Goal: Task Accomplishment & Management: Complete application form

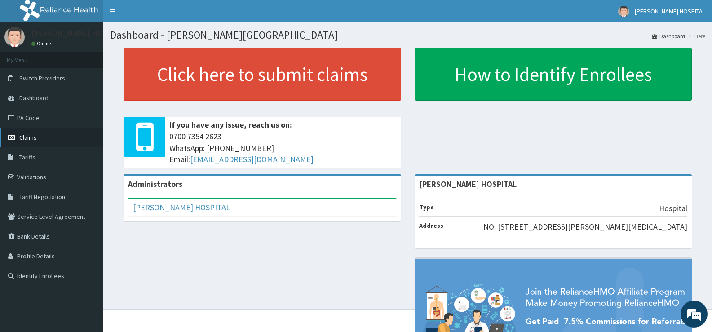
click at [37, 132] on link "Claims" at bounding box center [51, 138] width 103 height 20
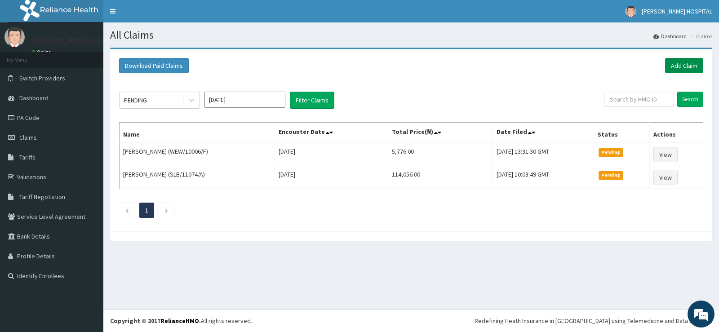
click at [677, 64] on link "Add Claim" at bounding box center [684, 65] width 38 height 15
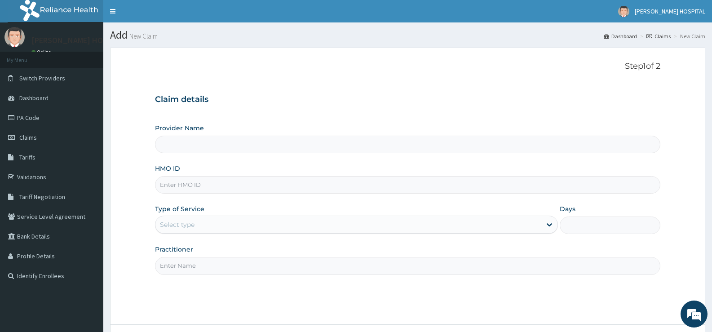
type input "[PERSON_NAME] HOSPITAL"
click at [247, 187] on input "HMO ID" at bounding box center [407, 185] width 505 height 18
paste input "GSV/10028/B"
type input "GSV/10028/B"
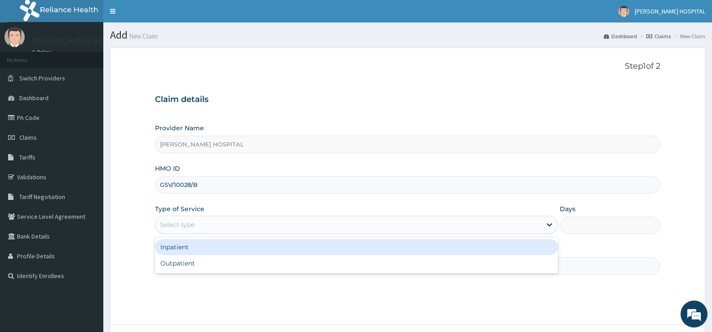
click at [244, 224] on div "Select type" at bounding box center [347, 224] width 385 height 14
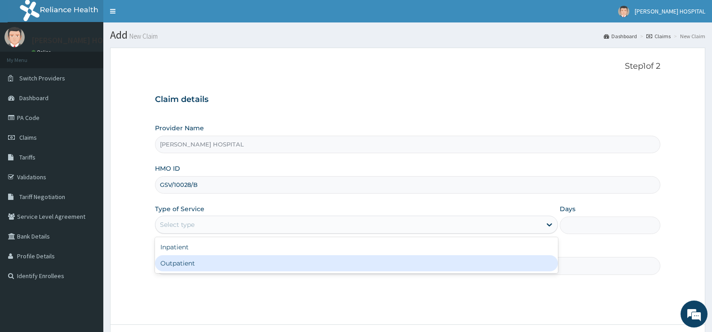
click at [199, 261] on div "Outpatient" at bounding box center [356, 263] width 402 height 16
type input "1"
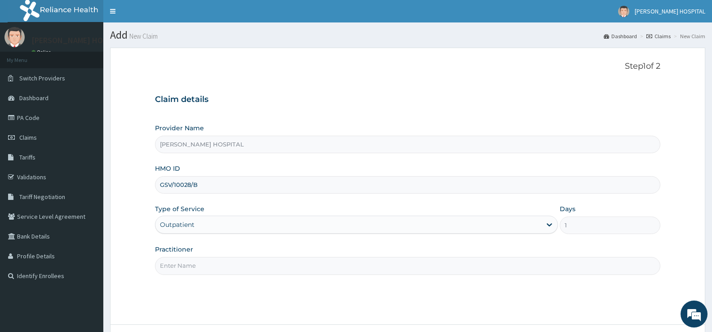
click at [209, 267] on input "Practitioner" at bounding box center [407, 266] width 505 height 18
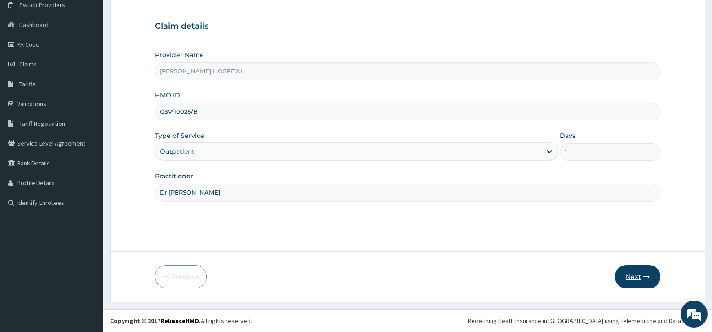
type input "Dr Matthew"
click at [637, 279] on button "Next" at bounding box center [637, 276] width 45 height 23
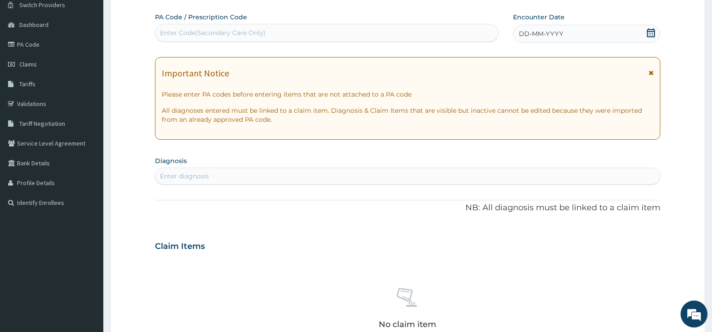
click at [649, 71] on icon at bounding box center [651, 73] width 5 height 6
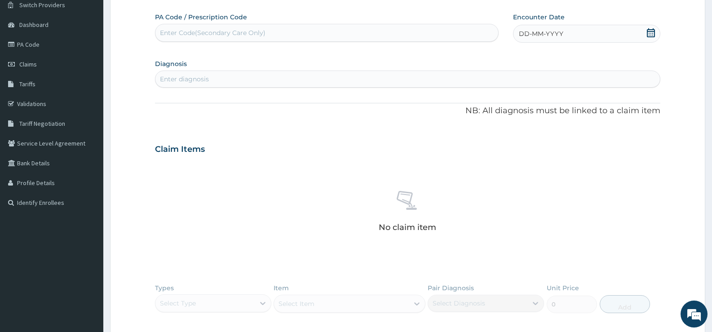
click at [653, 33] on icon at bounding box center [650, 32] width 9 height 9
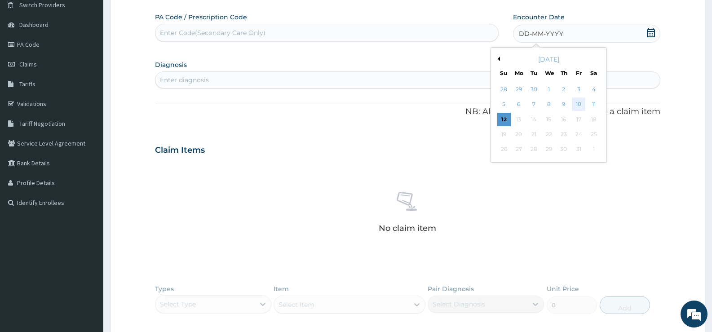
click at [580, 103] on div "10" at bounding box center [578, 104] width 13 height 13
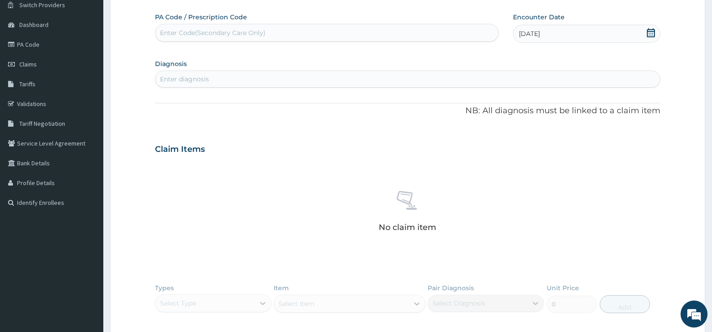
click at [279, 80] on div "Enter diagnosis" at bounding box center [407, 79] width 504 height 14
type input "m"
type input "p"
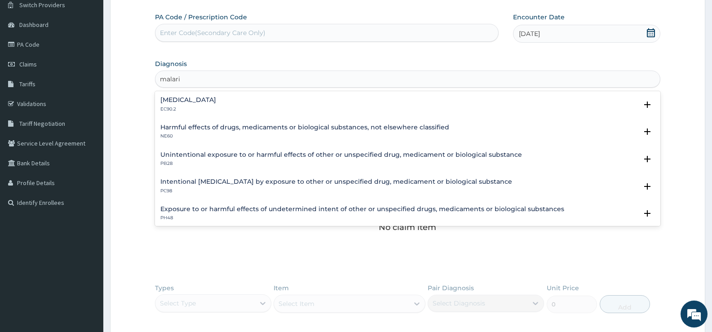
type input "malaria"
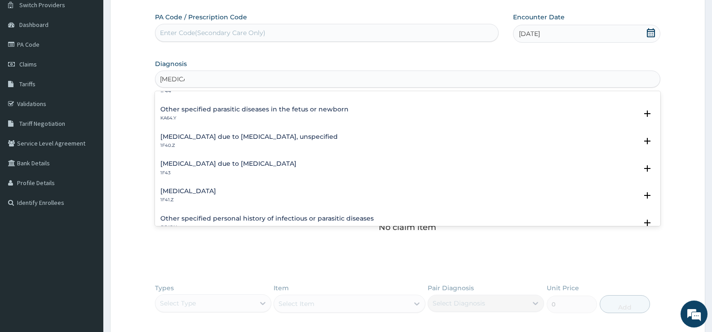
scroll to position [0, 0]
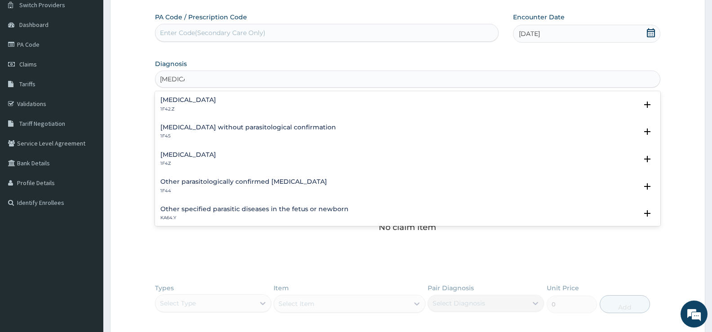
click at [216, 155] on h4 "Malaria, unspecified" at bounding box center [188, 154] width 56 height 7
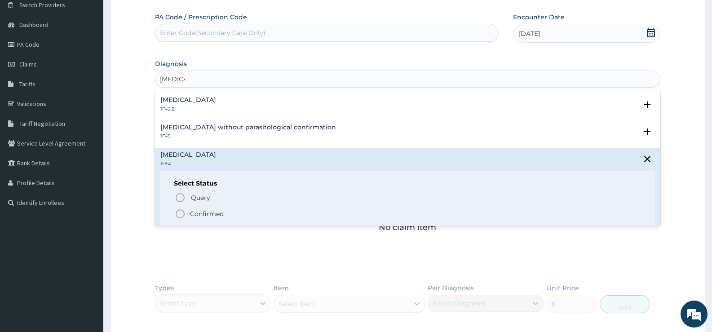
click at [180, 212] on icon "status option filled" at bounding box center [180, 213] width 11 height 11
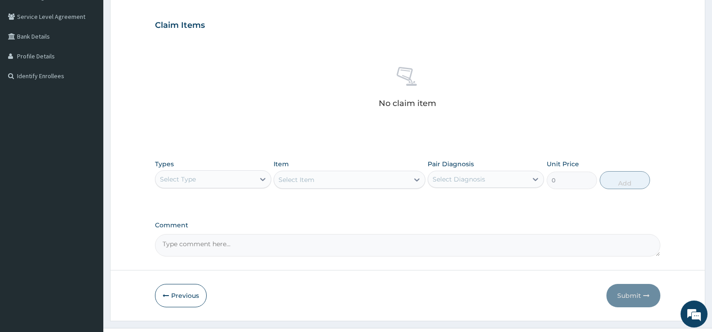
scroll to position [219, 0]
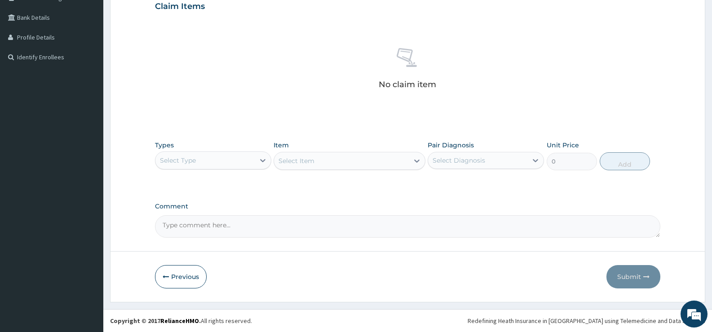
click at [248, 162] on div "Select Type" at bounding box center [204, 160] width 99 height 14
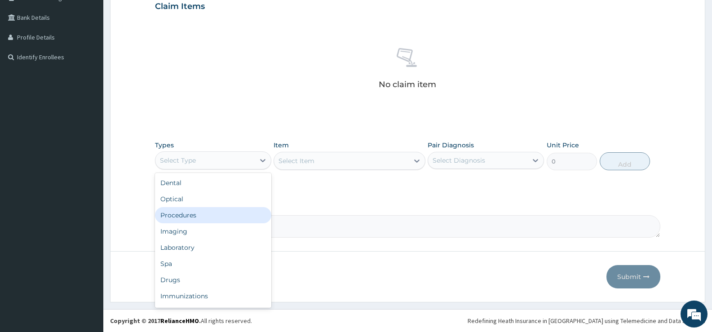
click at [195, 220] on div "Procedures" at bounding box center [213, 215] width 116 height 16
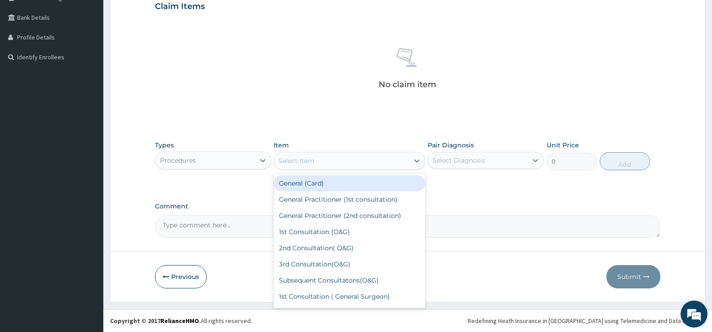
click at [420, 161] on icon at bounding box center [416, 160] width 9 height 9
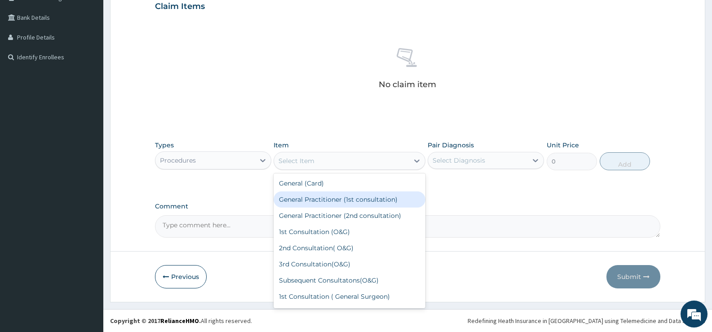
click at [345, 200] on div "General Practitioner (1st consultation)" at bounding box center [349, 199] width 151 height 16
type input "2500"
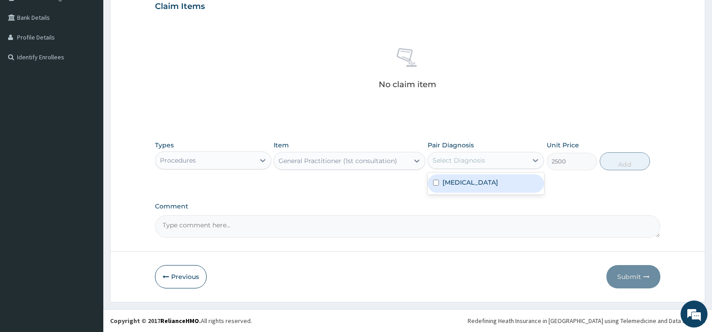
click at [468, 162] on div "Select Diagnosis" at bounding box center [459, 160] width 53 height 9
click at [435, 182] on input "checkbox" at bounding box center [436, 183] width 6 height 6
checkbox input "true"
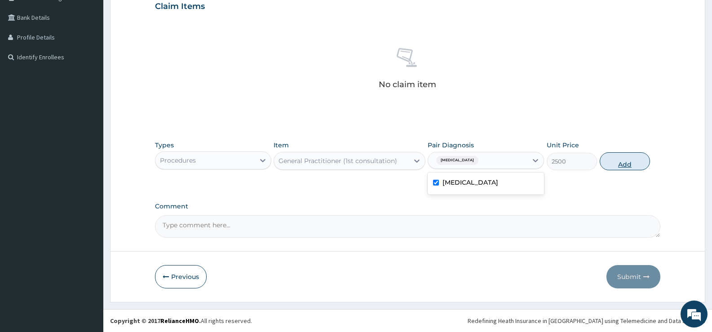
click at [623, 159] on button "Add" at bounding box center [625, 161] width 50 height 18
type input "0"
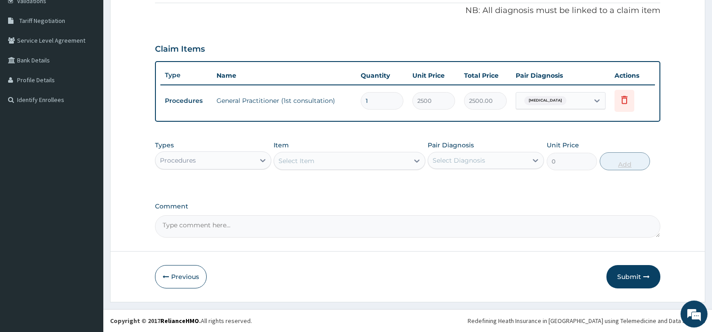
scroll to position [176, 0]
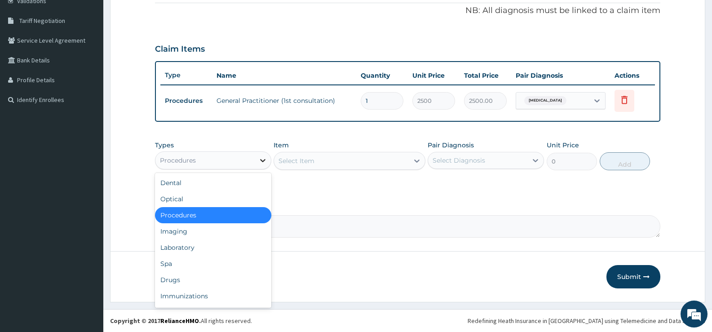
click at [255, 160] on div at bounding box center [263, 160] width 16 height 16
click at [203, 248] on div "Laboratory" at bounding box center [213, 247] width 116 height 16
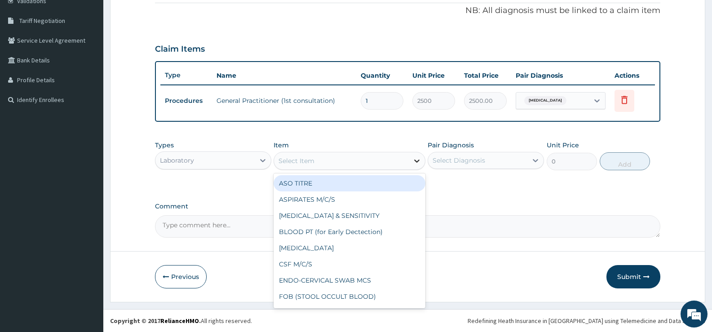
click at [415, 167] on div at bounding box center [417, 161] width 16 height 16
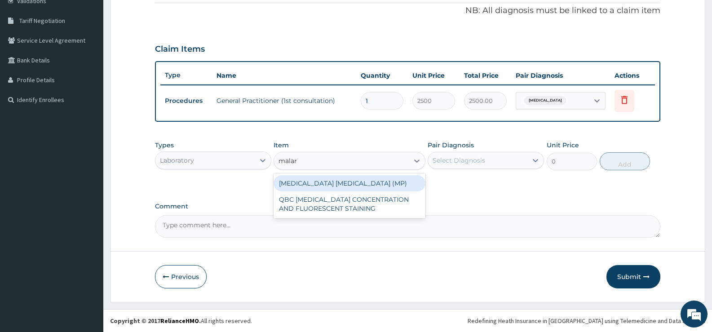
type input "malari"
click at [376, 183] on div "[MEDICAL_DATA] [MEDICAL_DATA] (MP)" at bounding box center [349, 183] width 151 height 16
type input "1400"
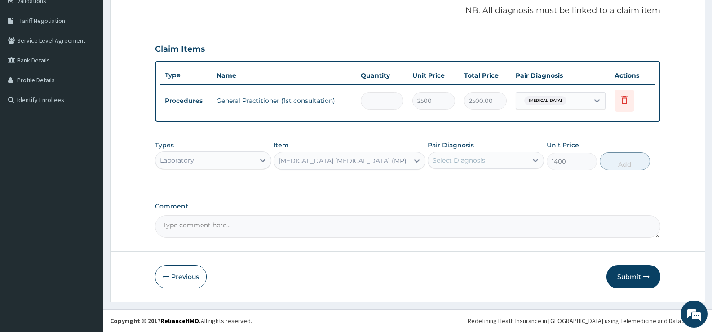
click at [483, 162] on div "Select Diagnosis" at bounding box center [459, 160] width 53 height 9
click at [435, 181] on input "checkbox" at bounding box center [436, 183] width 6 height 6
checkbox input "true"
click at [626, 161] on button "Add" at bounding box center [625, 161] width 50 height 18
type input "0"
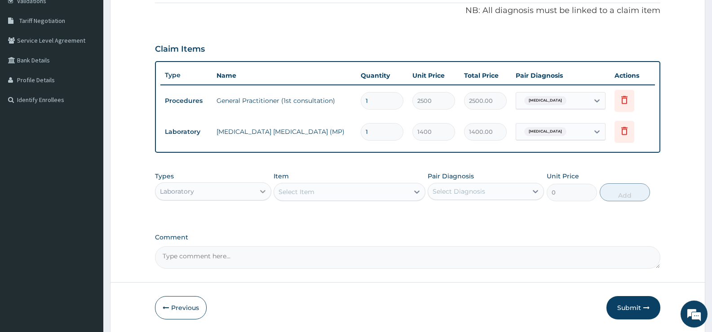
click at [256, 188] on div at bounding box center [263, 191] width 16 height 16
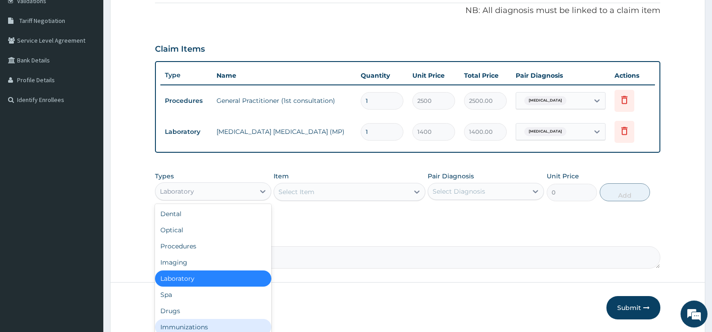
click at [209, 319] on div "Immunizations" at bounding box center [213, 327] width 116 height 16
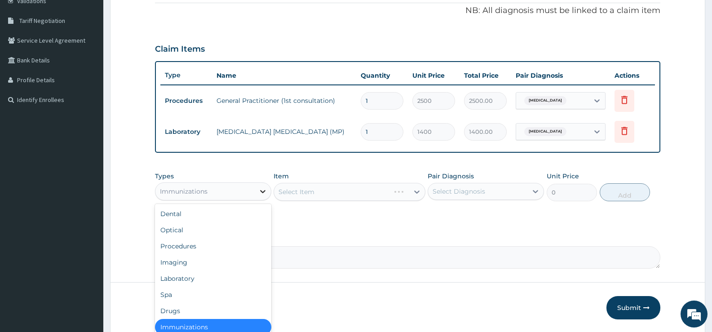
click at [256, 183] on div at bounding box center [263, 191] width 16 height 16
click at [173, 305] on div "Drugs" at bounding box center [213, 309] width 116 height 16
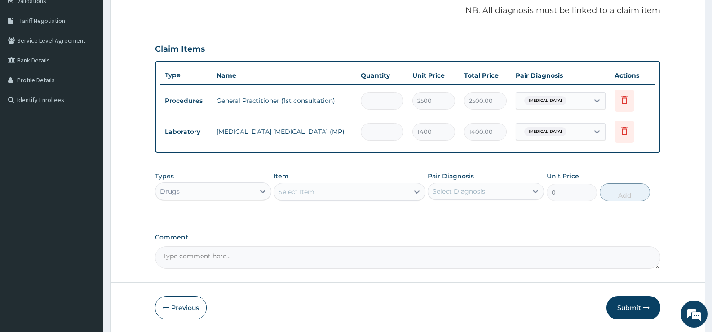
click at [405, 192] on div "Select Item" at bounding box center [341, 192] width 134 height 14
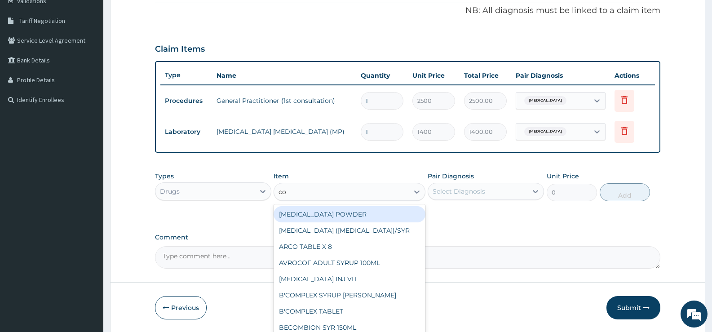
type input "coa"
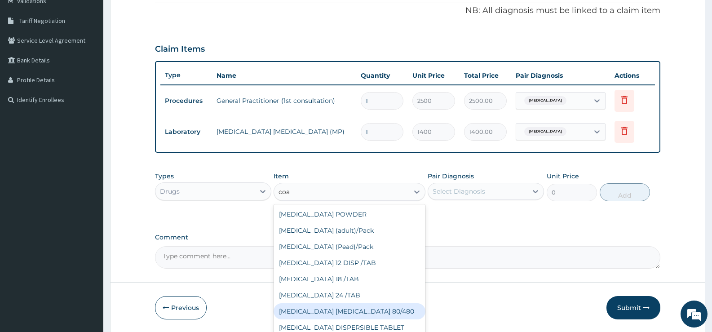
click at [328, 308] on div "[MEDICAL_DATA] [MEDICAL_DATA] 80/480" at bounding box center [349, 311] width 151 height 16
type input "2080"
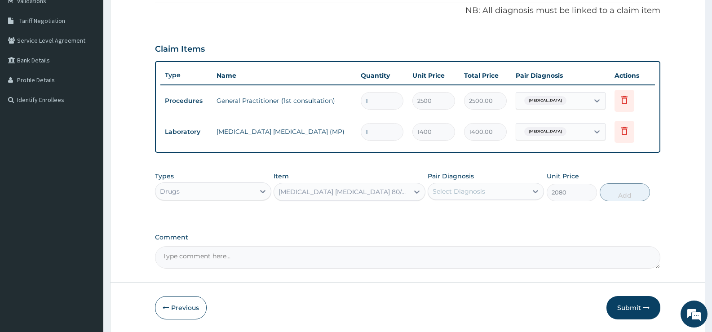
click at [469, 193] on div "Select Diagnosis" at bounding box center [459, 191] width 53 height 9
click at [436, 213] on input "checkbox" at bounding box center [436, 214] width 6 height 6
checkbox input "true"
click at [618, 192] on button "Add" at bounding box center [625, 192] width 50 height 18
type input "0"
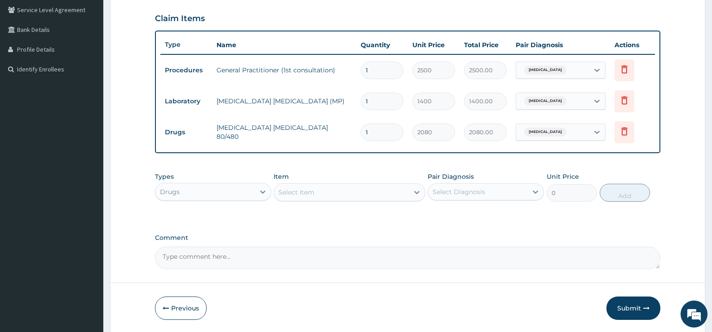
scroll to position [238, 0]
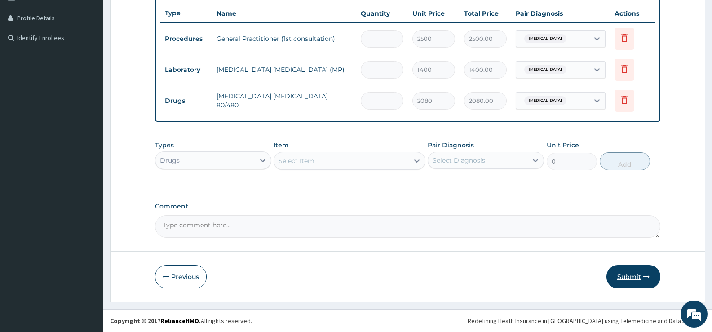
click at [626, 274] on button "Submit" at bounding box center [633, 276] width 54 height 23
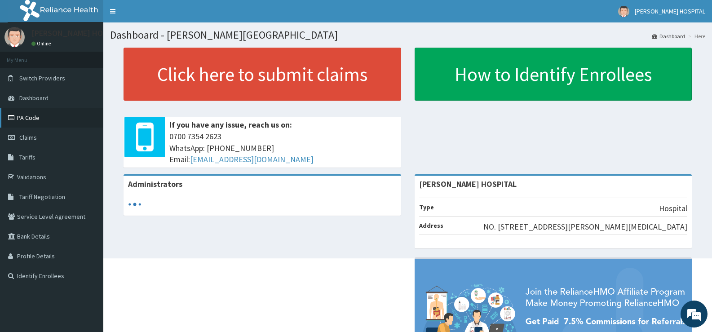
click at [38, 117] on link "PA Code" at bounding box center [51, 118] width 103 height 20
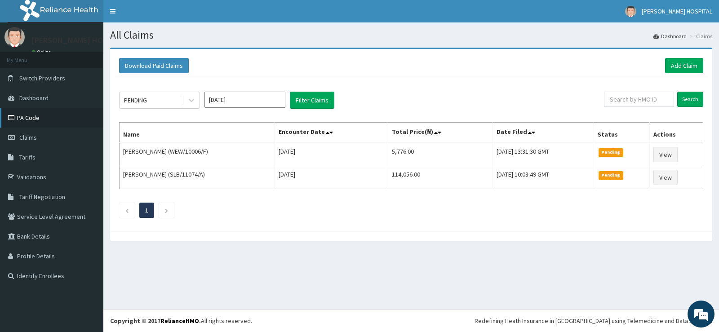
click at [44, 116] on link "PA Code" at bounding box center [51, 118] width 103 height 20
click at [677, 71] on link "Add Claim" at bounding box center [684, 65] width 38 height 15
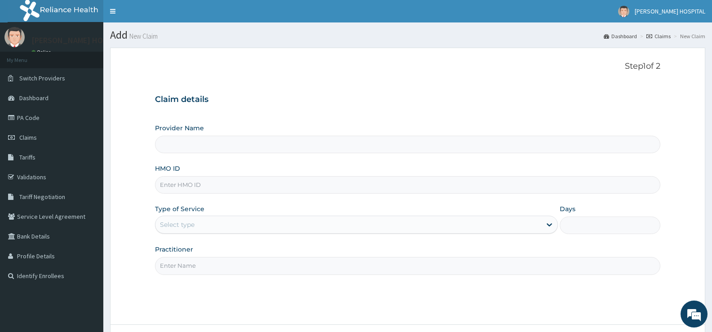
type input "[PERSON_NAME] HOSPITAL"
click at [290, 190] on input "HMO ID" at bounding box center [407, 185] width 505 height 18
paste input "GSV/10028/D"
type input "GSV/10028/D"
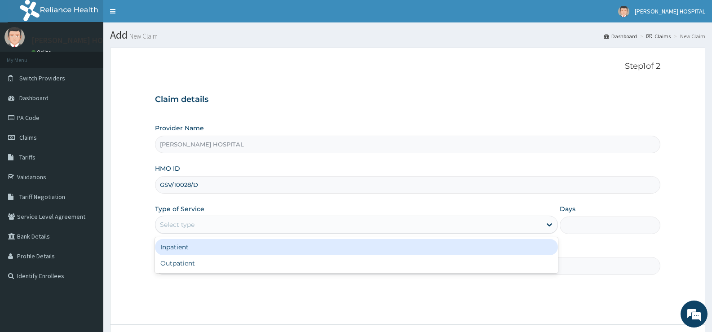
click at [277, 225] on div "Select type" at bounding box center [347, 224] width 385 height 14
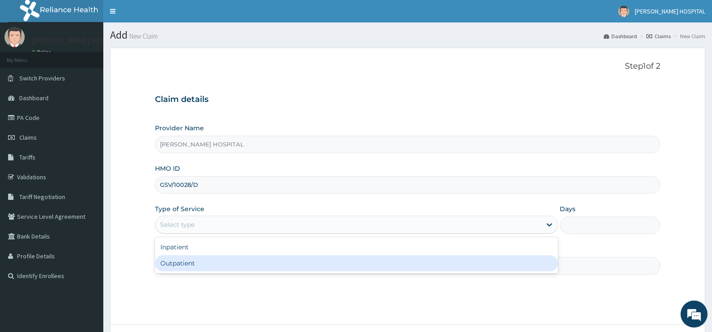
click at [236, 260] on div "Outpatient" at bounding box center [356, 263] width 402 height 16
type input "1"
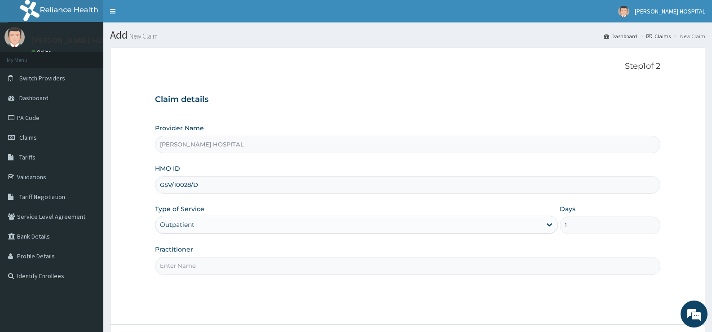
click at [253, 262] on input "Practitioner" at bounding box center [407, 266] width 505 height 18
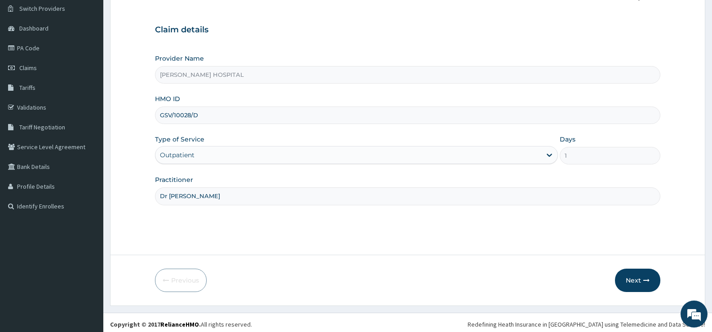
scroll to position [73, 0]
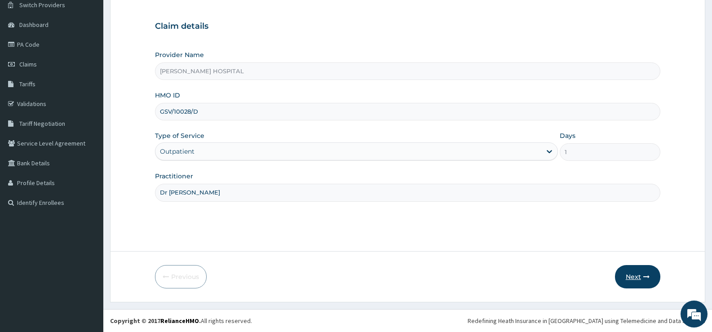
type input "Dr Tony"
click at [631, 278] on button "Next" at bounding box center [637, 276] width 45 height 23
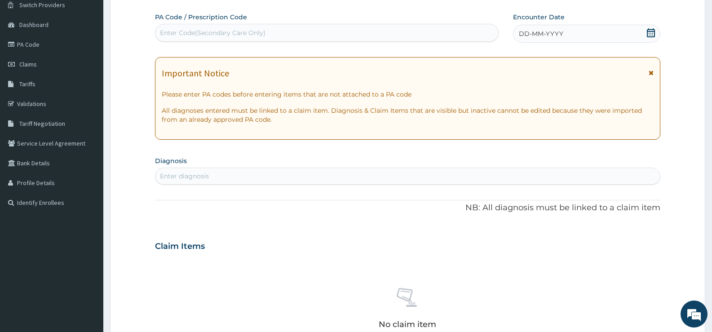
click at [313, 33] on div "Enter Code(Secondary Care Only)" at bounding box center [326, 33] width 343 height 14
paste input "PA/8583F7"
type input "PA/8583F7"
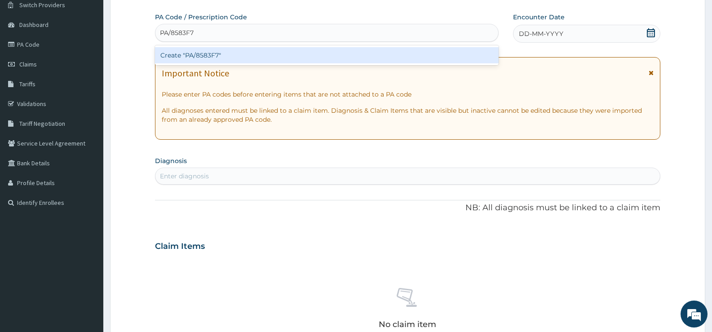
click at [274, 54] on div "Create "PA/8583F7"" at bounding box center [327, 55] width 344 height 16
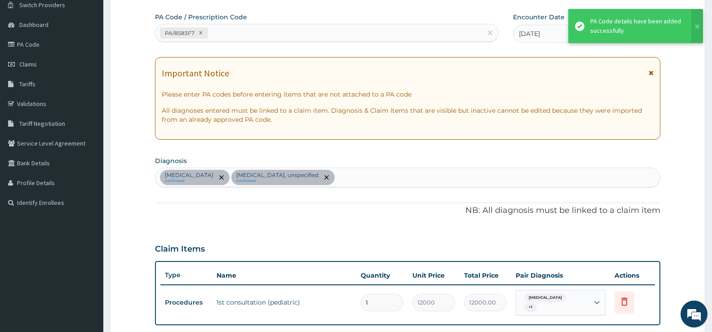
click at [652, 69] on span at bounding box center [651, 75] width 5 height 14
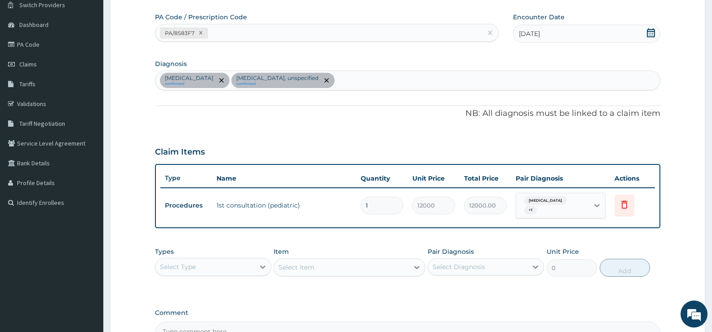
click at [349, 82] on div "Malaria, unspecified confirmed Bronchitis, unspecified confirmed" at bounding box center [407, 80] width 504 height 19
type input "tonsil"
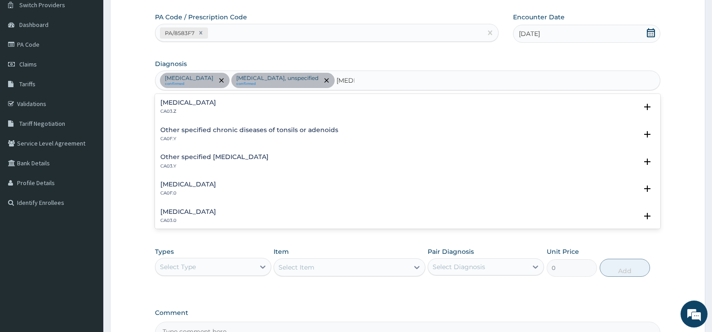
click at [216, 111] on p "CA03.Z" at bounding box center [188, 111] width 56 height 6
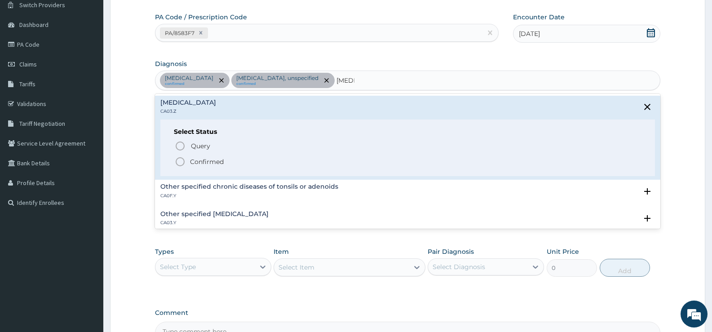
click at [178, 167] on icon "status option filled" at bounding box center [180, 161] width 11 height 11
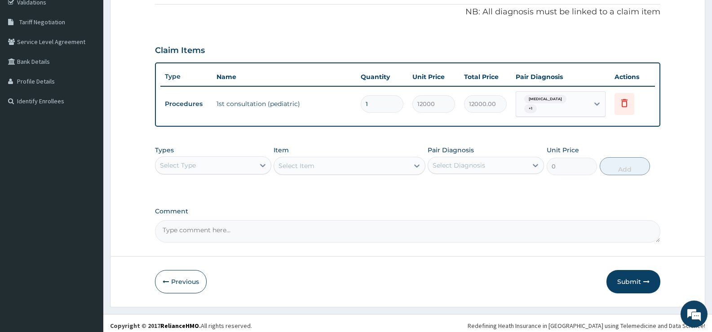
scroll to position [180, 0]
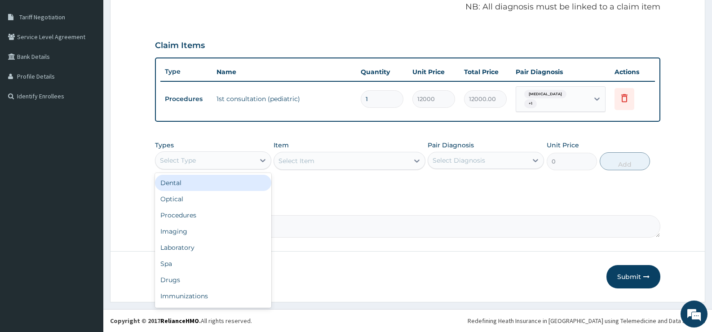
click at [242, 163] on div "Select Type" at bounding box center [204, 160] width 99 height 14
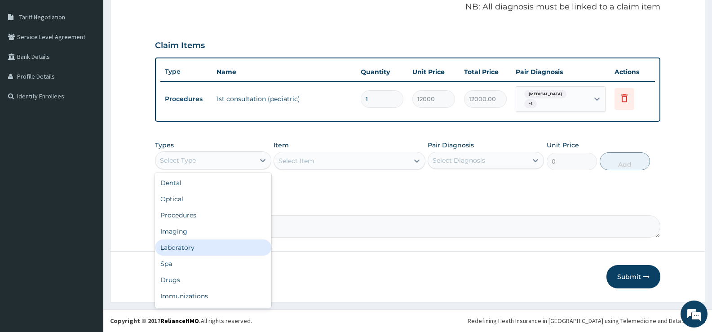
click at [195, 244] on div "Laboratory" at bounding box center [213, 247] width 116 height 16
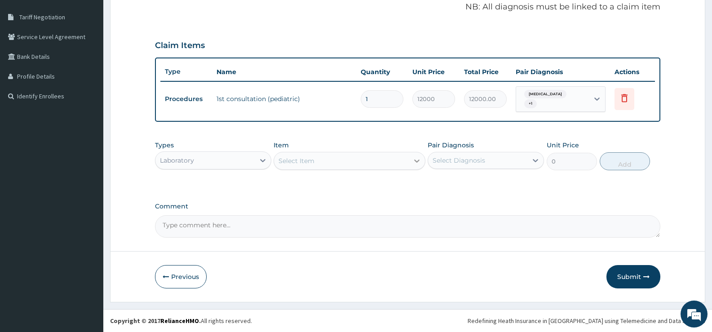
click at [412, 165] on icon at bounding box center [416, 160] width 9 height 9
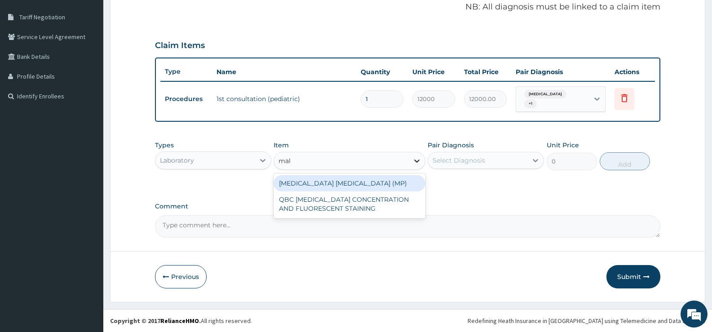
type input "mala"
click at [383, 185] on div "MALARIA PARASITE (MP)" at bounding box center [349, 183] width 151 height 16
type input "1400"
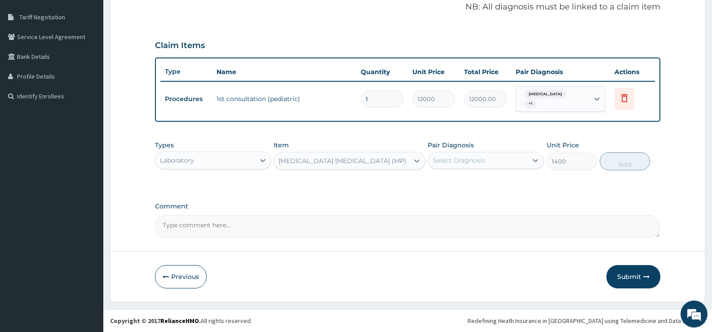
click at [477, 160] on div "Select Diagnosis" at bounding box center [459, 160] width 53 height 9
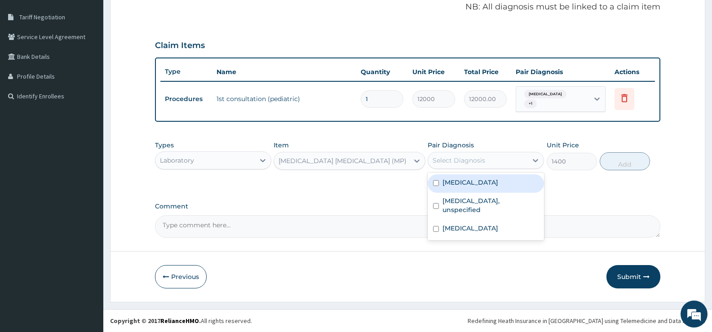
click at [435, 181] on input "checkbox" at bounding box center [436, 183] width 6 height 6
checkbox input "true"
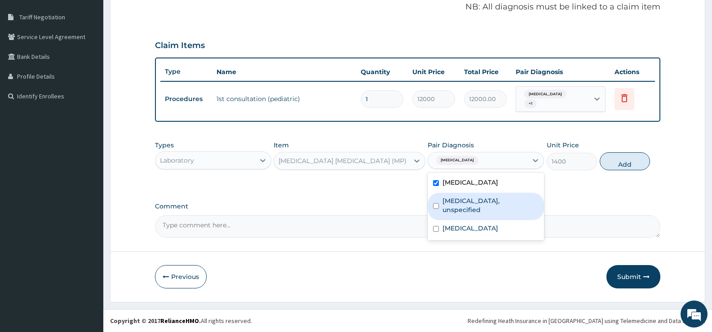
click at [433, 203] on input "checkbox" at bounding box center [436, 206] width 6 height 6
click at [437, 203] on input "checkbox" at bounding box center [436, 206] width 6 height 6
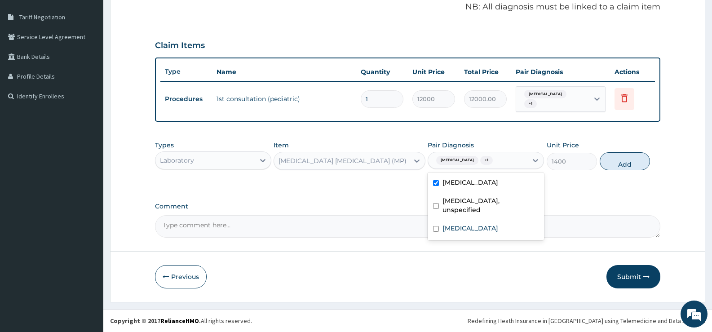
checkbox input "false"
click at [623, 163] on button "Add" at bounding box center [625, 161] width 50 height 18
type input "0"
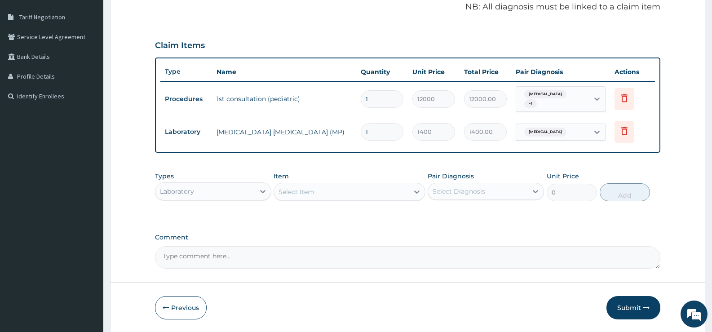
click at [238, 194] on div "Laboratory" at bounding box center [204, 191] width 99 height 14
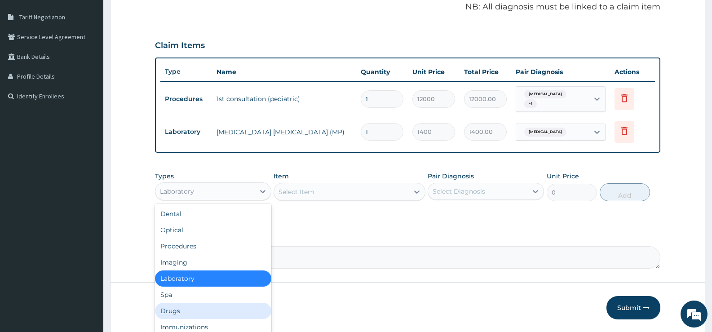
click at [176, 312] on div "Drugs" at bounding box center [213, 311] width 116 height 16
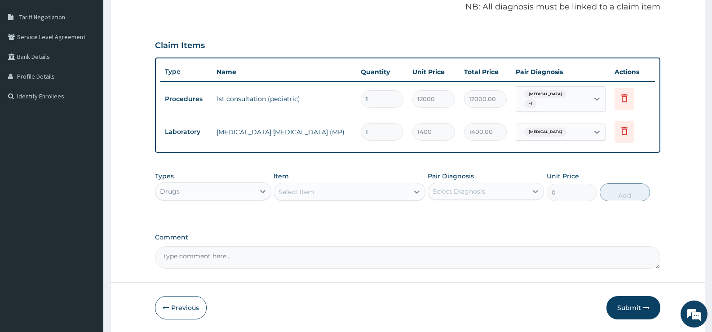
click at [355, 191] on div "Select Item" at bounding box center [341, 192] width 134 height 14
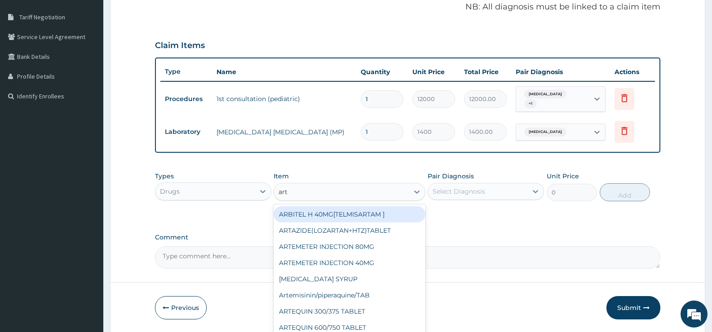
type input "arte"
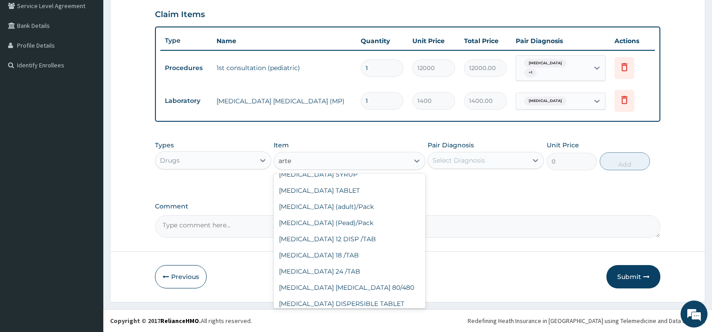
scroll to position [138, 0]
click at [327, 229] on div "Coartem (Pead)/Pack" at bounding box center [349, 223] width 151 height 16
type input "1197"
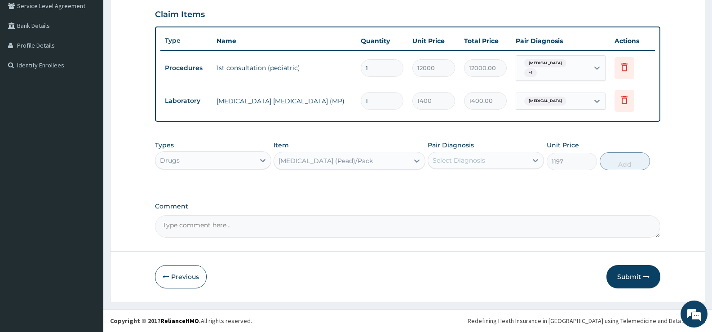
click at [403, 167] on div "Coartem (Pead)/Pack" at bounding box center [341, 161] width 134 height 14
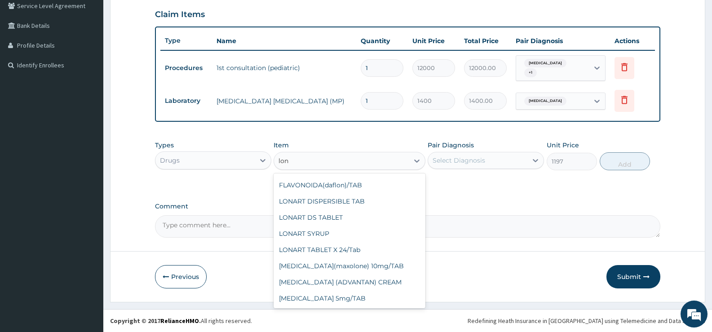
scroll to position [0, 0]
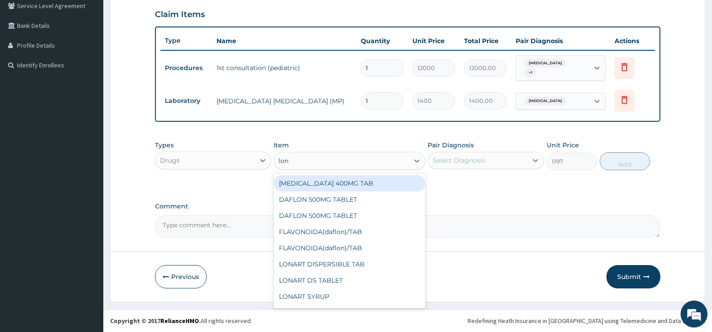
type input "lona"
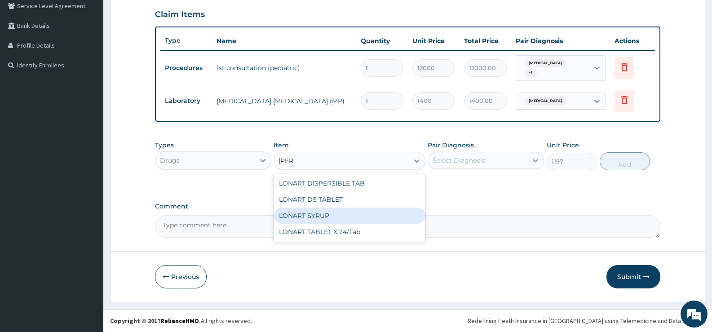
click at [323, 213] on div "LONART SYRUP" at bounding box center [349, 216] width 151 height 16
type input "1260"
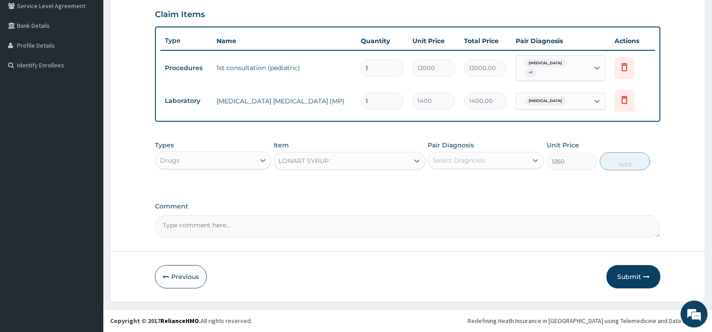
click at [453, 163] on div "Select Diagnosis" at bounding box center [459, 160] width 53 height 9
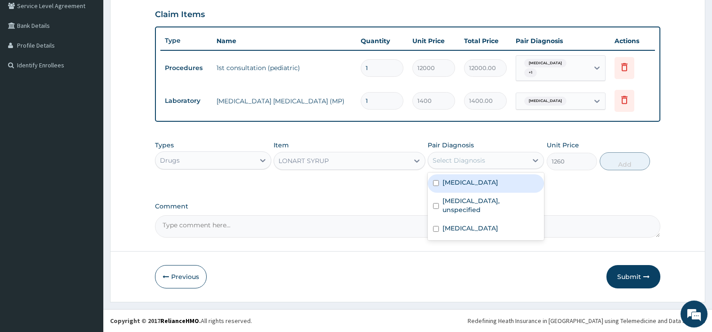
click at [434, 183] on input "checkbox" at bounding box center [436, 183] width 6 height 6
checkbox input "true"
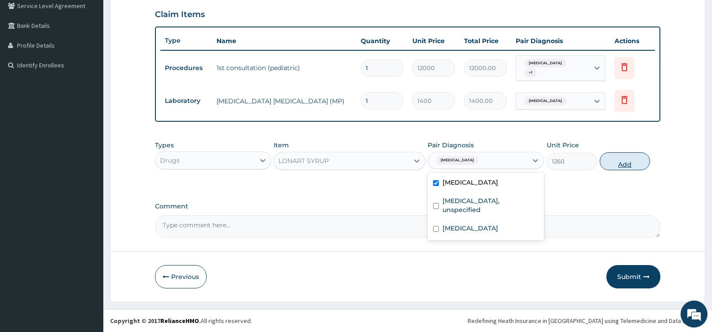
click at [628, 163] on button "Add" at bounding box center [625, 161] width 50 height 18
type input "0"
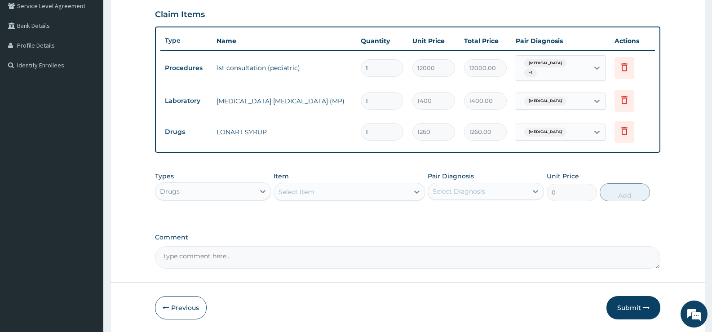
click at [347, 197] on div "Select Item" at bounding box center [341, 192] width 134 height 14
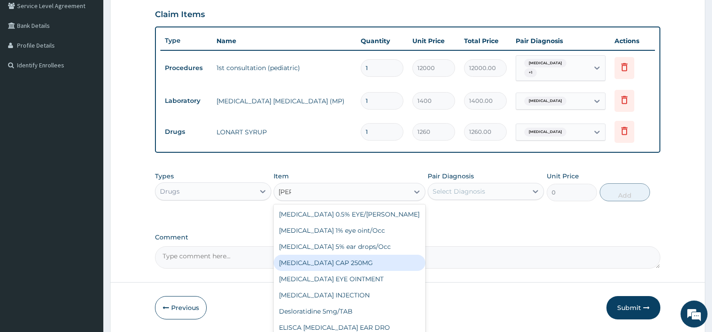
scroll to position [47, 0]
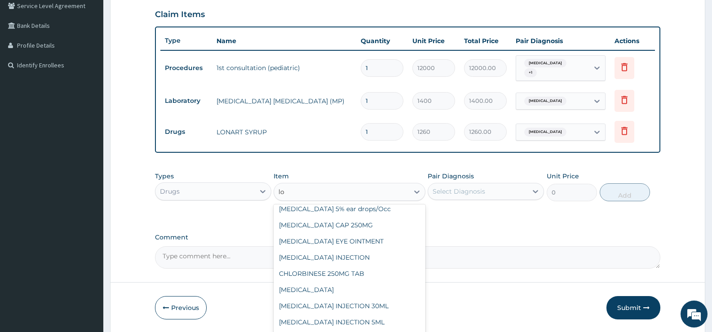
type input "l"
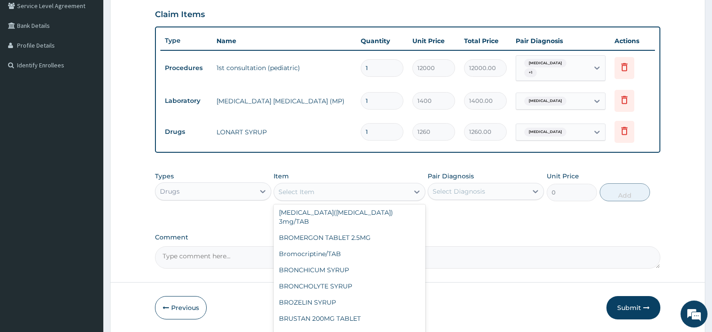
scroll to position [7559, 0]
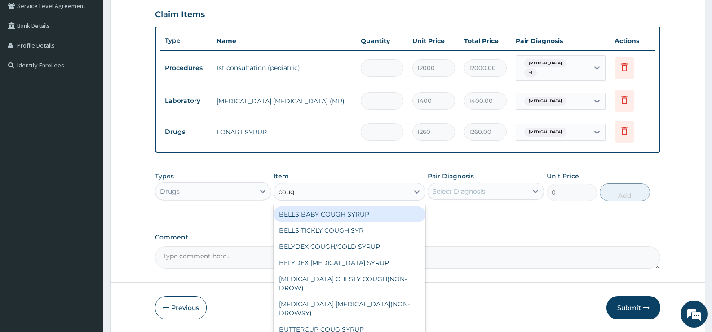
type input "cough"
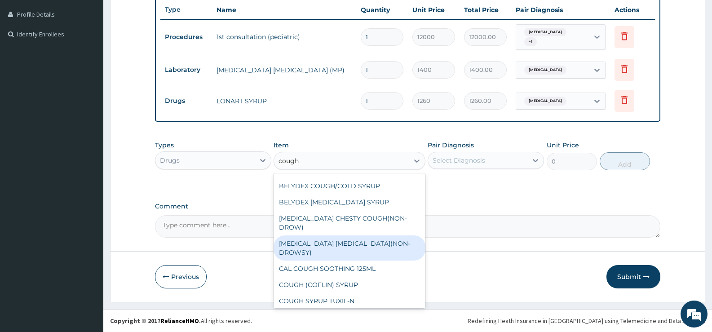
scroll to position [31, 0]
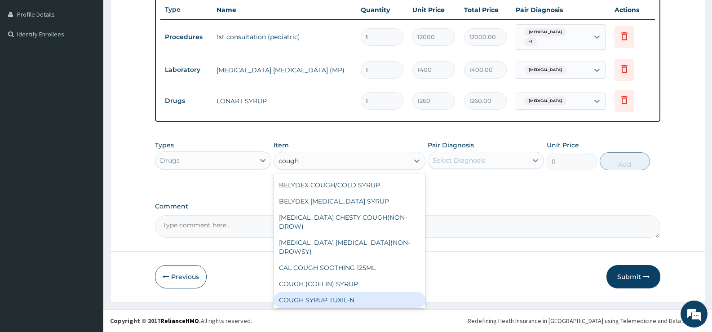
click at [310, 292] on div "COUGH SYRUP TUXIL-N" at bounding box center [349, 300] width 151 height 16
type input "315"
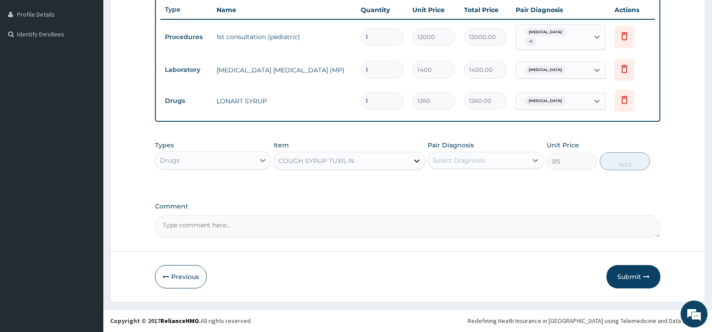
click at [412, 158] on icon at bounding box center [416, 160] width 9 height 9
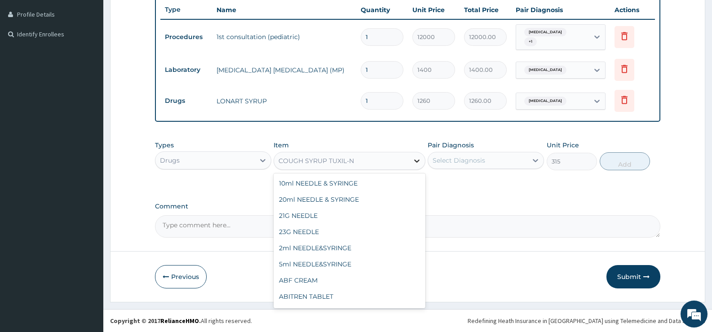
scroll to position [8413, 0]
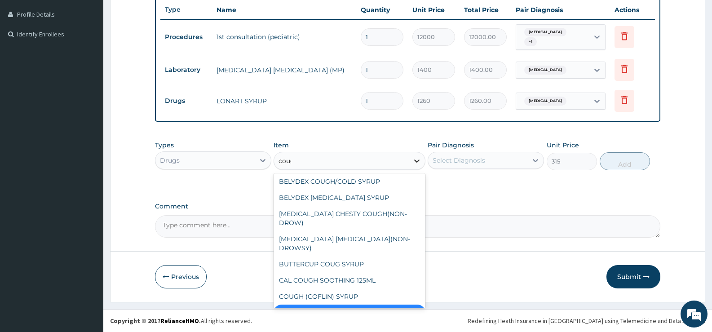
type input "cough"
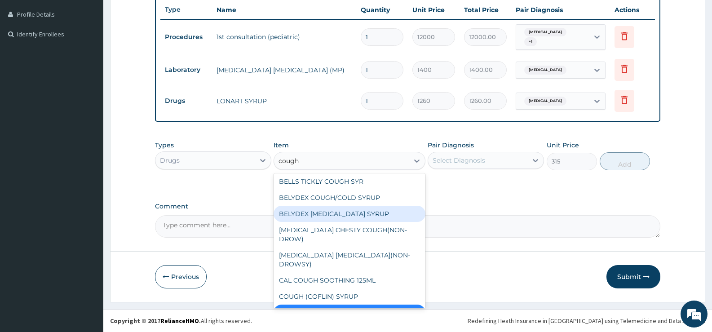
scroll to position [0, 0]
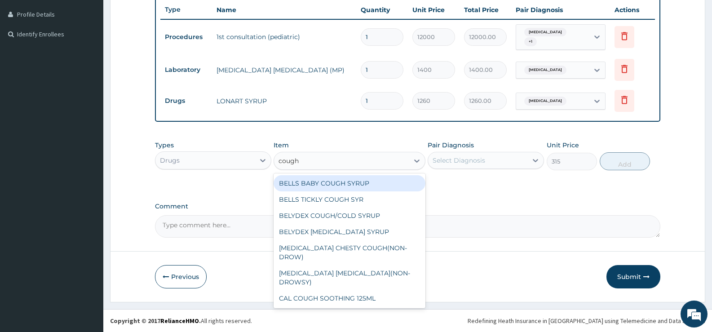
click at [340, 184] on div "BELLS BABY COUGH SYRUP" at bounding box center [349, 183] width 151 height 16
type input "882"
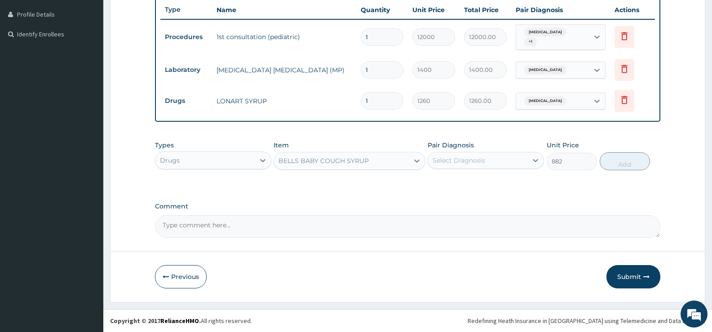
click at [471, 163] on div "Select Diagnosis" at bounding box center [459, 160] width 53 height 9
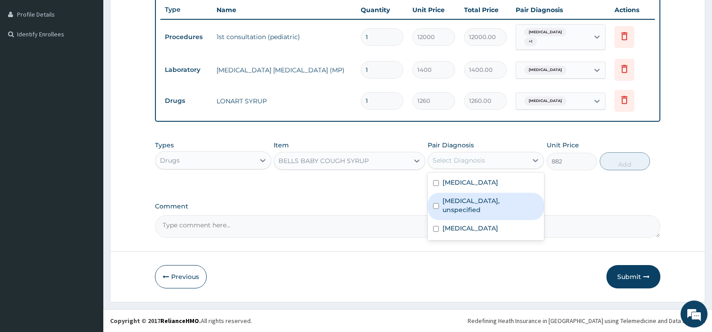
click at [437, 203] on input "checkbox" at bounding box center [436, 206] width 6 height 6
checkbox input "true"
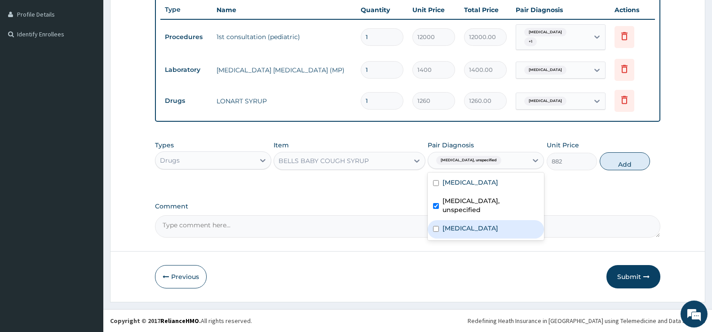
click at [434, 226] on input "checkbox" at bounding box center [436, 229] width 6 height 6
checkbox input "true"
click at [625, 161] on button "Add" at bounding box center [625, 161] width 50 height 18
type input "0"
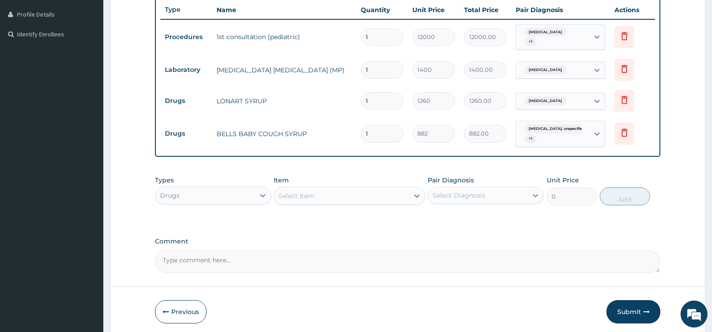
click at [328, 199] on div "Select Item" at bounding box center [341, 196] width 134 height 14
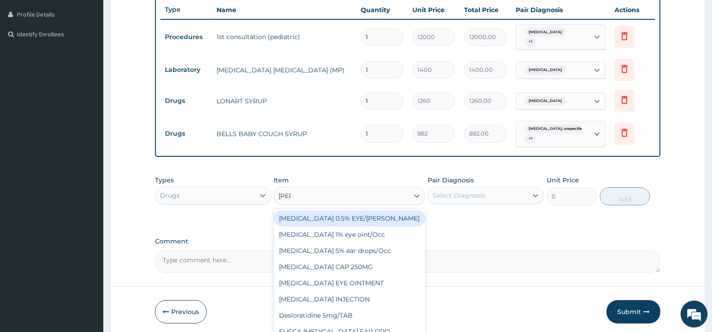
type input "lorat"
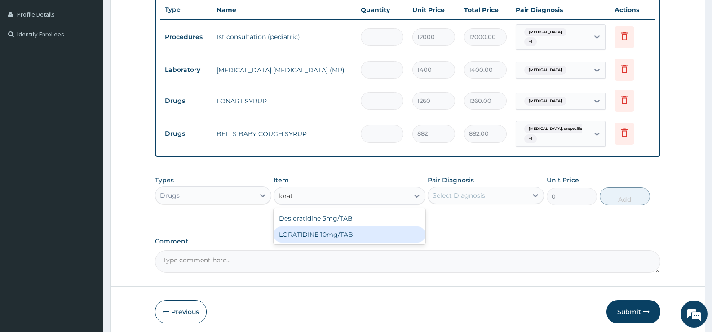
click at [316, 231] on div "LORATIDINE 10mg/TAB" at bounding box center [349, 234] width 151 height 16
type input "28"
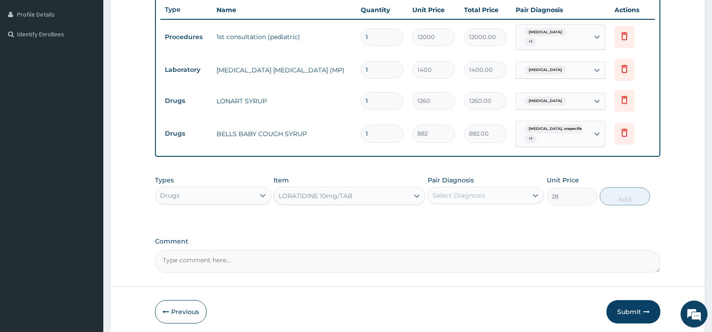
click at [464, 199] on div "Select Diagnosis" at bounding box center [459, 195] width 53 height 9
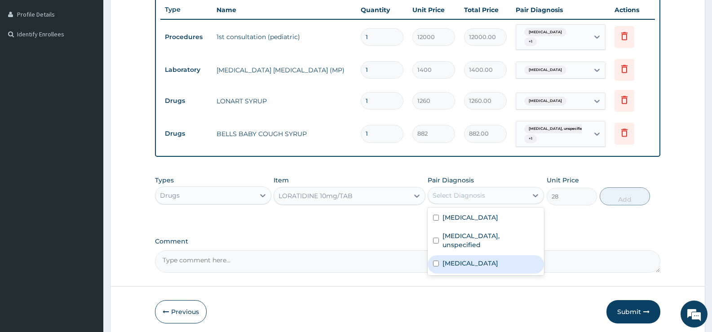
click at [435, 261] on input "checkbox" at bounding box center [436, 264] width 6 height 6
checkbox input "true"
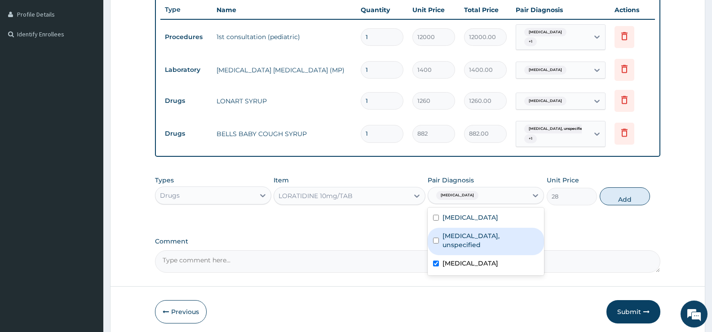
click at [435, 238] on input "checkbox" at bounding box center [436, 241] width 6 height 6
checkbox input "true"
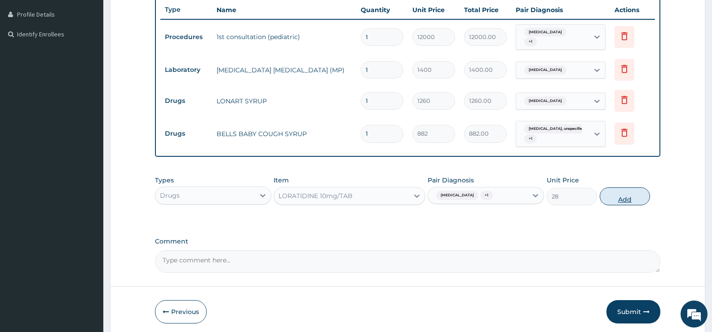
click at [626, 198] on button "Add" at bounding box center [625, 196] width 50 height 18
type input "0"
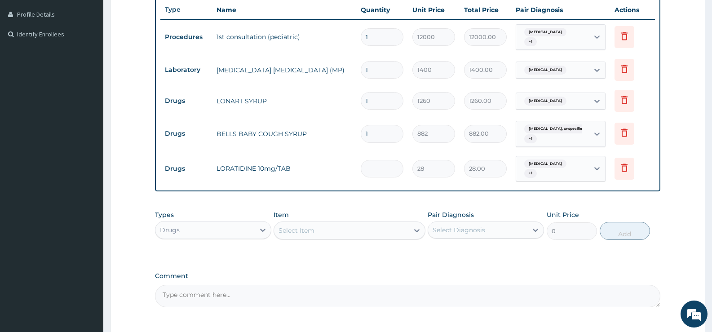
type input "0.00"
type input "5"
type input "140.00"
type input "5"
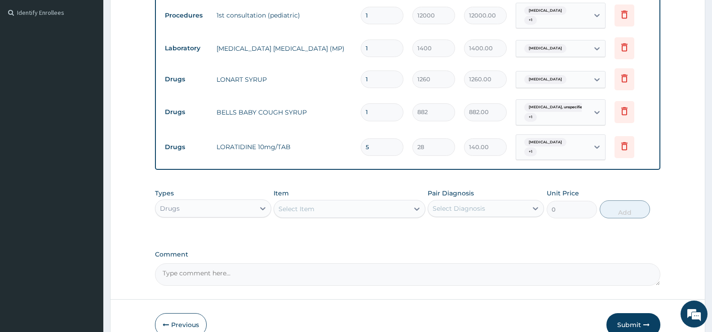
scroll to position [311, 0]
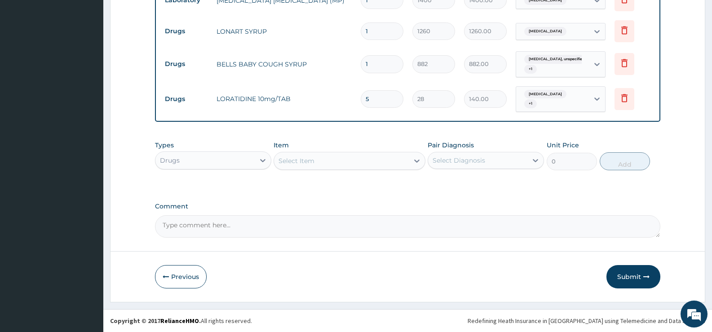
click at [327, 167] on div "Select Item" at bounding box center [341, 161] width 134 height 14
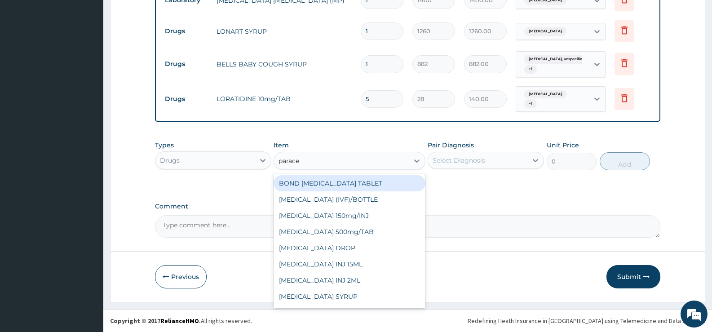
type input "paracet"
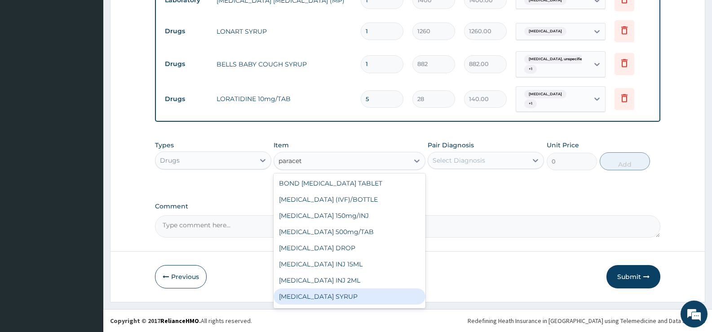
click at [331, 297] on div "[MEDICAL_DATA] SYRUP" at bounding box center [349, 296] width 151 height 16
type input "315"
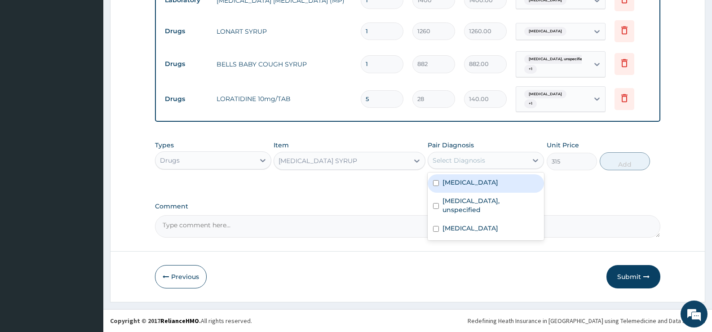
click at [479, 162] on div "Select Diagnosis" at bounding box center [459, 160] width 53 height 9
click at [436, 184] on input "checkbox" at bounding box center [436, 183] width 6 height 6
checkbox input "true"
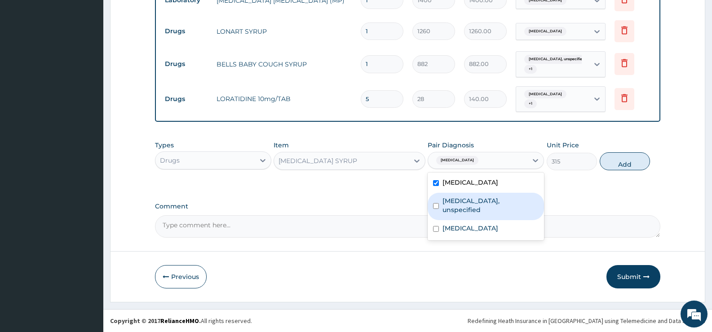
click at [435, 203] on input "checkbox" at bounding box center [436, 206] width 6 height 6
checkbox input "true"
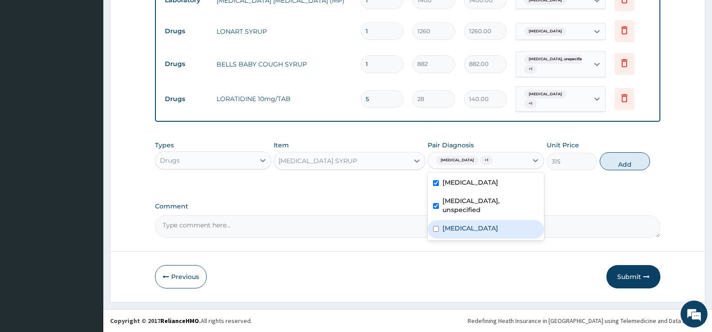
click at [435, 226] on input "checkbox" at bounding box center [436, 229] width 6 height 6
checkbox input "true"
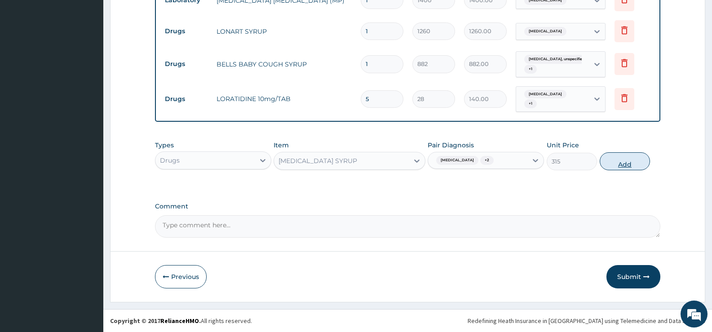
click at [621, 159] on button "Add" at bounding box center [625, 161] width 50 height 18
type input "0"
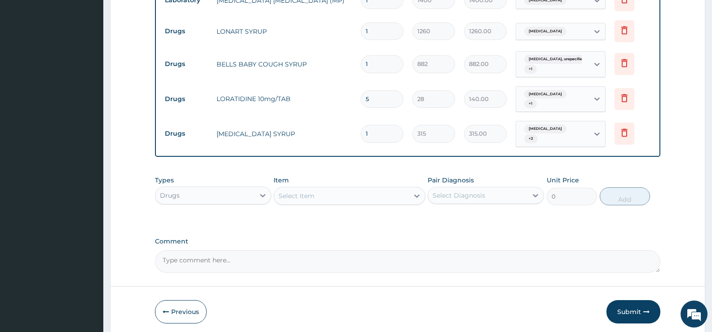
type input "0"
type input "0.00"
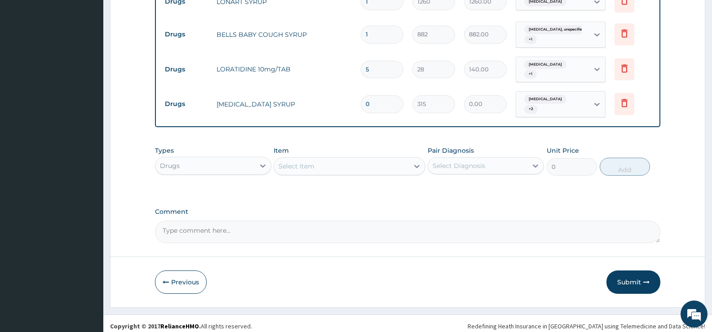
scroll to position [346, 0]
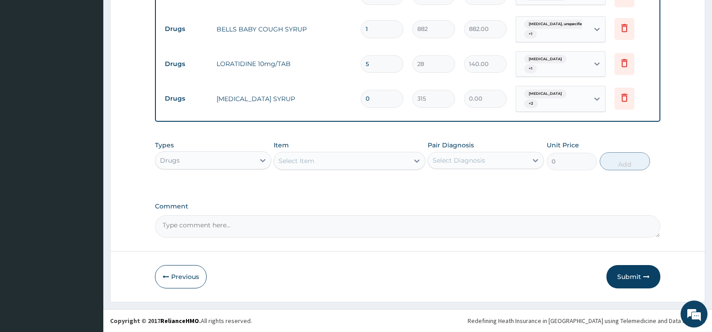
type input "0"
click at [311, 159] on div "Select Item" at bounding box center [297, 160] width 36 height 9
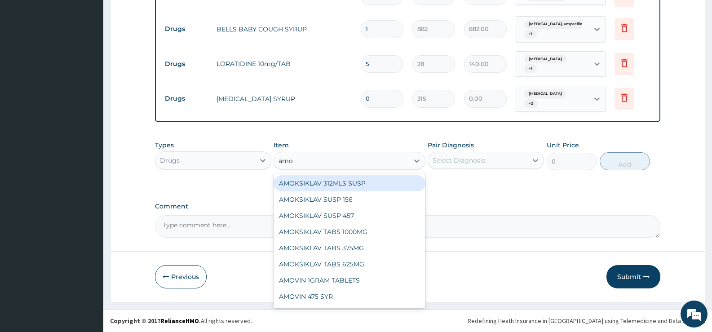
type input "amox"
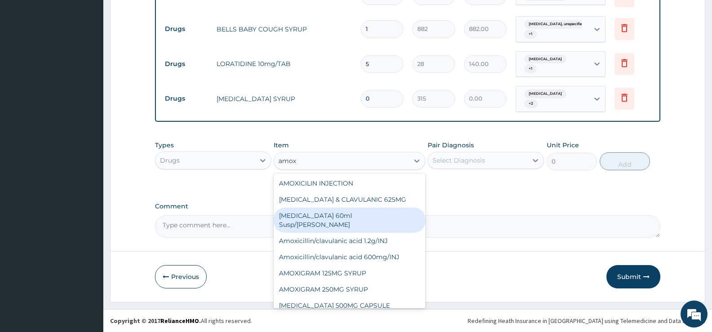
click at [308, 211] on div "Amoxicillin 60ml Susp/bott" at bounding box center [349, 220] width 151 height 25
type input "554.4"
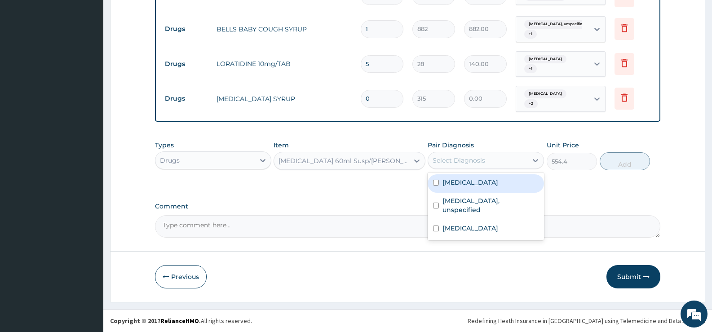
click at [457, 166] on div "Select Diagnosis" at bounding box center [477, 160] width 99 height 14
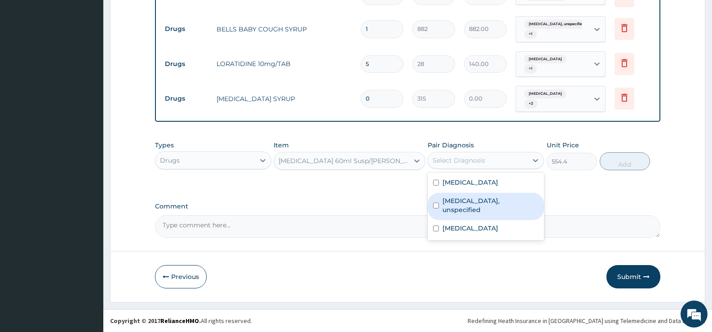
click at [438, 203] on input "checkbox" at bounding box center [436, 206] width 6 height 6
checkbox input "true"
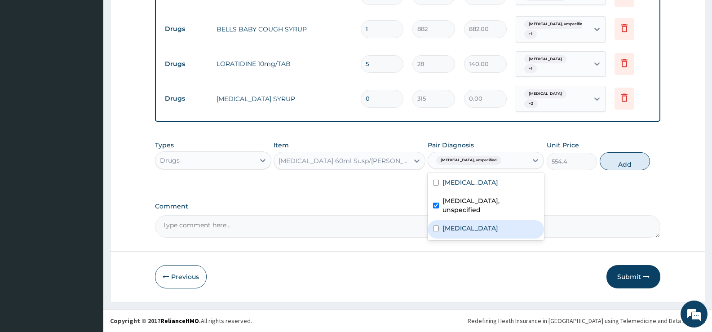
click at [435, 225] on input "checkbox" at bounding box center [436, 228] width 6 height 6
checkbox input "true"
click at [622, 162] on button "Add" at bounding box center [625, 161] width 50 height 18
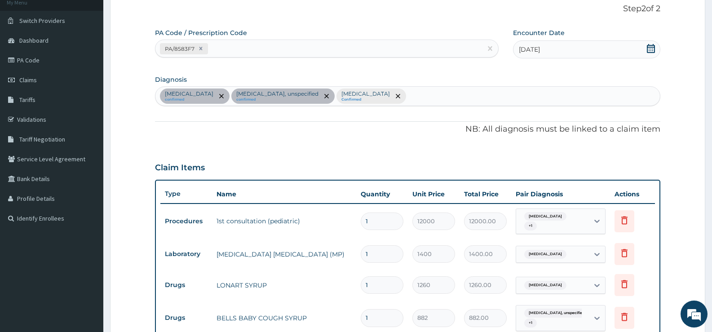
scroll to position [55, 0]
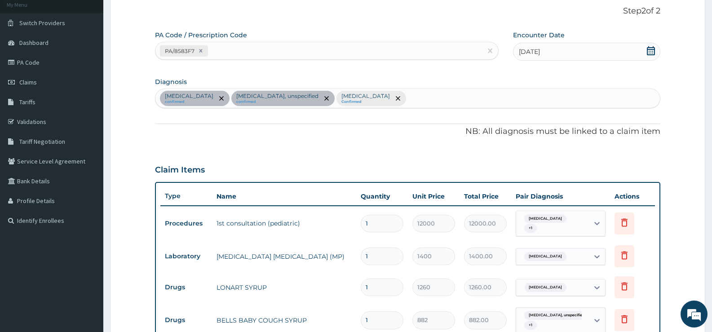
click at [651, 49] on icon at bounding box center [651, 50] width 8 height 9
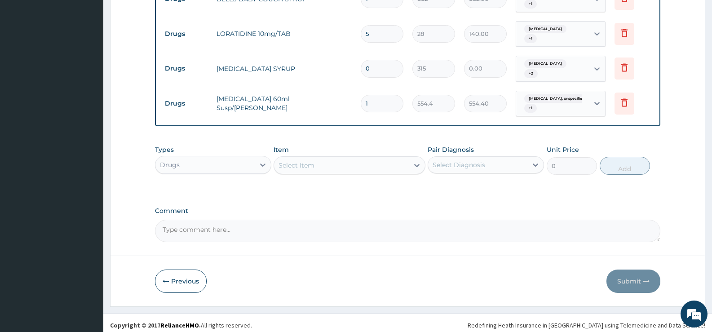
scroll to position [381, 0]
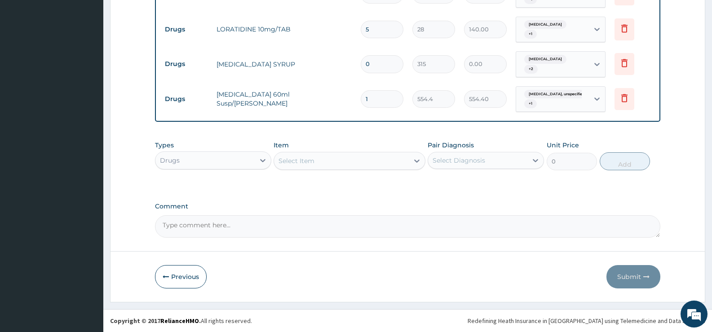
click at [300, 160] on div "Select Item" at bounding box center [297, 160] width 36 height 9
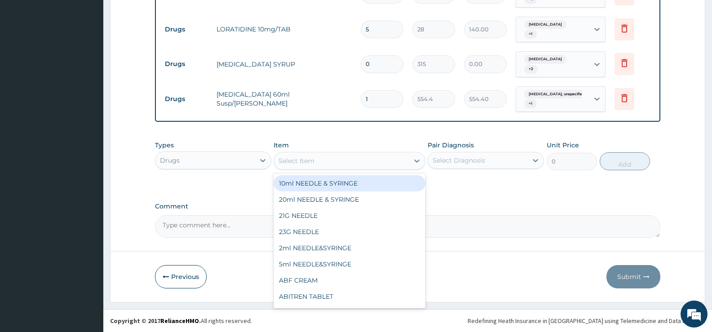
click at [299, 181] on div "10ml NEEDLE & SYRINGE" at bounding box center [349, 183] width 151 height 16
type input "63"
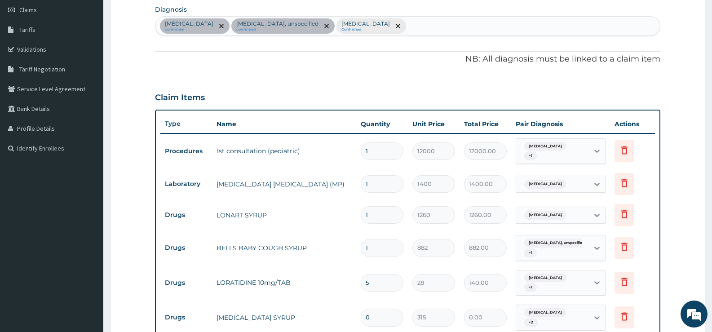
scroll to position [0, 0]
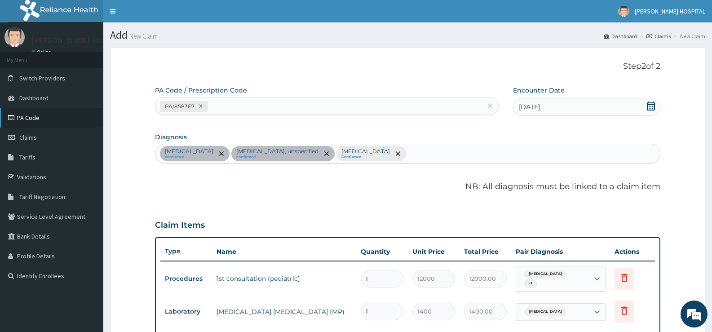
click at [26, 122] on link "PA Code" at bounding box center [51, 118] width 103 height 20
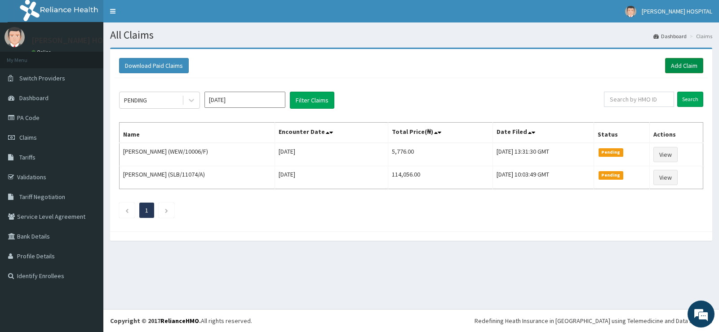
click at [675, 62] on link "Add Claim" at bounding box center [684, 65] width 38 height 15
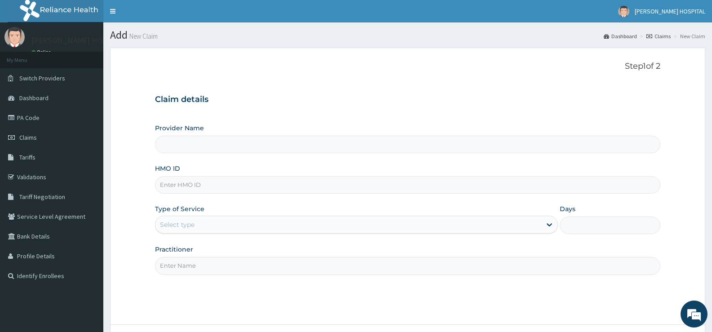
type input "[PERSON_NAME] HOSPITAL"
click at [194, 185] on input "HMO ID" at bounding box center [407, 185] width 505 height 18
paste input "GSV/10028/D"
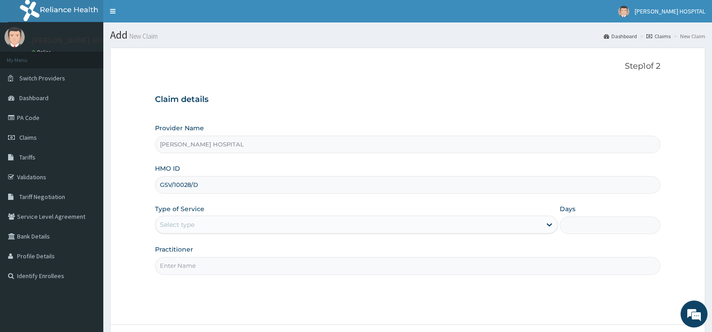
type input "GSV/10028/D"
click at [205, 224] on div "Select type" at bounding box center [347, 224] width 385 height 14
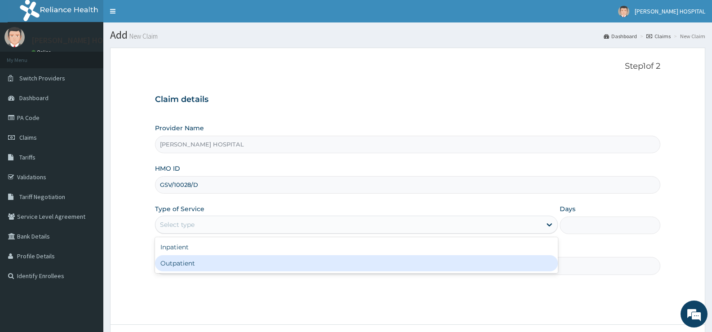
click at [181, 261] on div "Outpatient" at bounding box center [356, 263] width 402 height 16
type input "1"
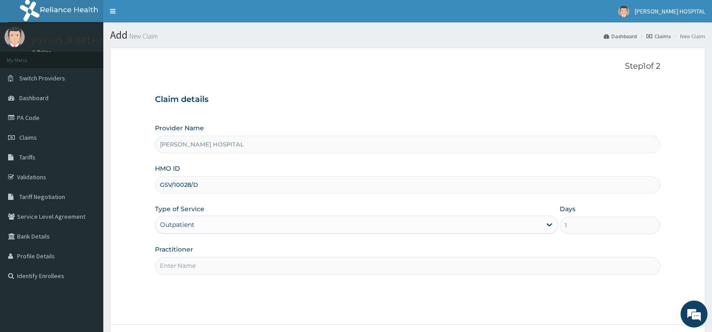
click at [190, 265] on input "Practitioner" at bounding box center [407, 266] width 505 height 18
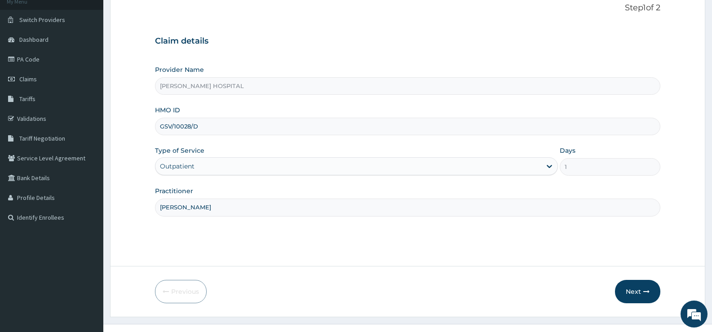
scroll to position [71, 0]
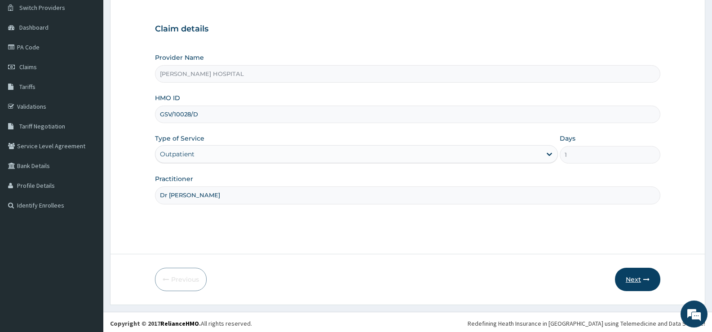
type input "Dr Tony"
click at [641, 274] on button "Next" at bounding box center [637, 279] width 45 height 23
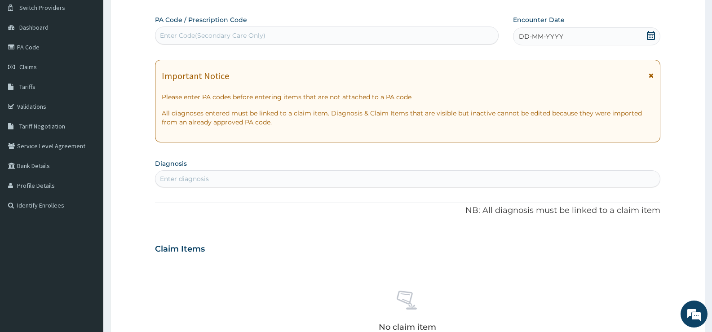
click at [274, 36] on div "Enter Code(Secondary Care Only)" at bounding box center [326, 35] width 343 height 14
paste input "PA/8583F7"
type input "PA/8583F7"
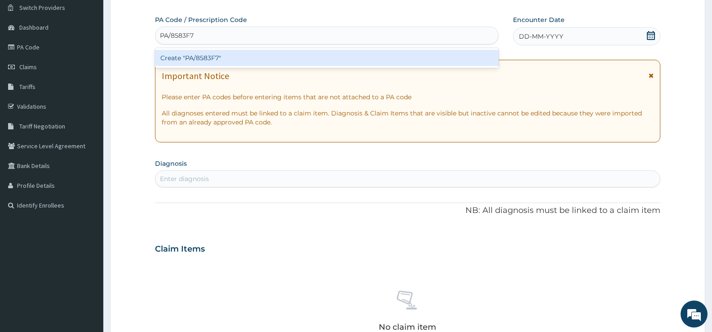
click at [260, 58] on div "Create "PA/8583F7"" at bounding box center [327, 58] width 344 height 16
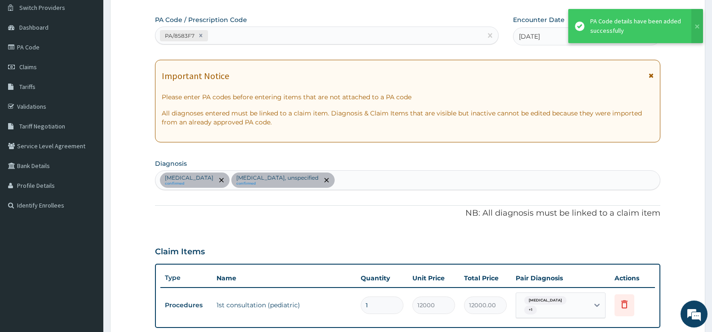
click at [650, 75] on icon at bounding box center [651, 75] width 5 height 6
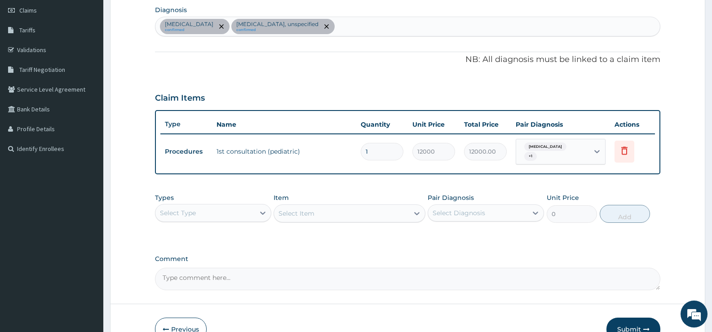
scroll to position [129, 0]
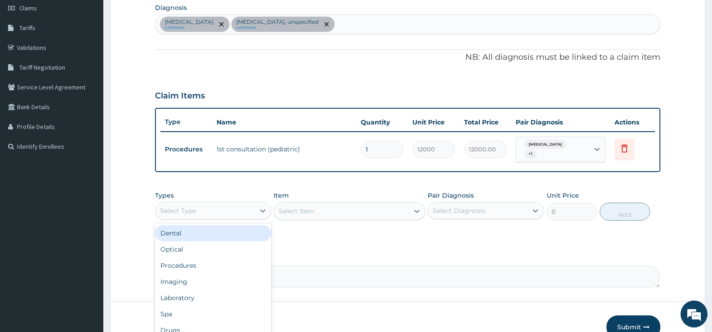
click at [238, 213] on div "Select Type" at bounding box center [204, 210] width 99 height 14
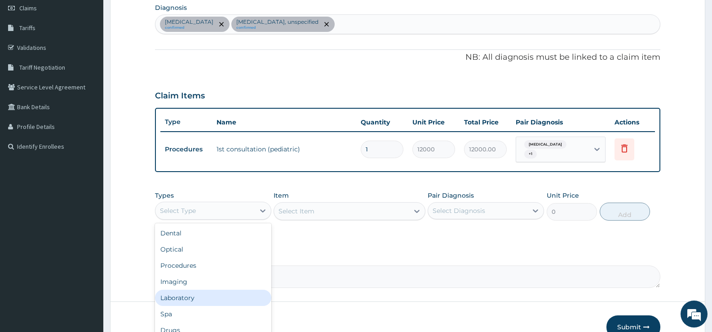
click at [198, 296] on div "Laboratory" at bounding box center [213, 298] width 116 height 16
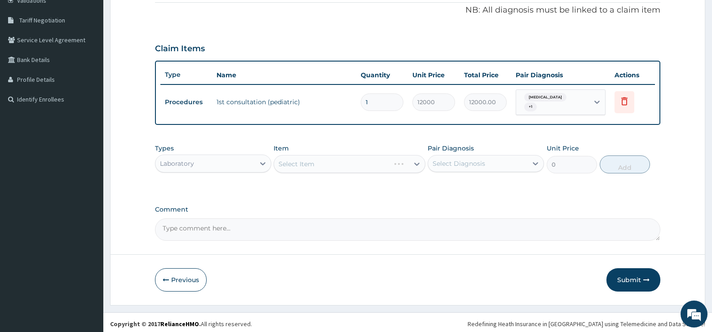
scroll to position [180, 0]
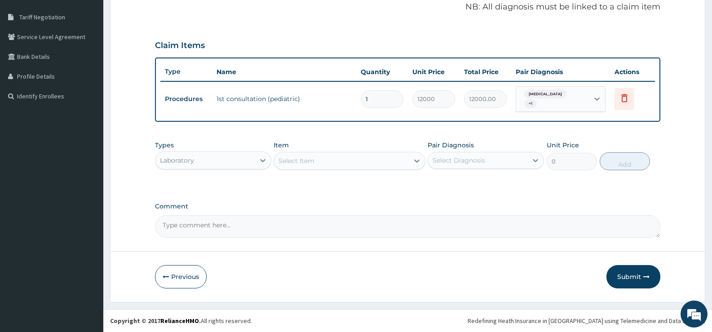
click at [365, 157] on div "Select Item" at bounding box center [341, 161] width 134 height 14
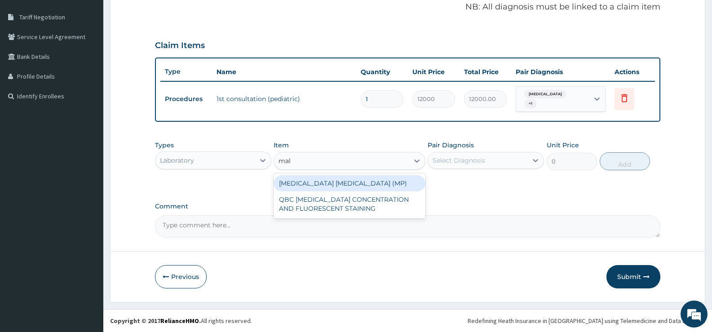
type input "mala"
click at [344, 183] on div "[MEDICAL_DATA] [MEDICAL_DATA] (MP)" at bounding box center [349, 183] width 151 height 16
type input "1400"
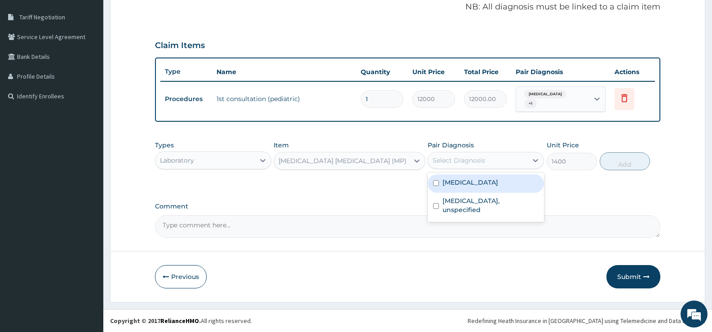
click at [469, 157] on div "Select Diagnosis" at bounding box center [459, 160] width 53 height 9
click at [434, 183] on input "checkbox" at bounding box center [436, 183] width 6 height 6
checkbox input "true"
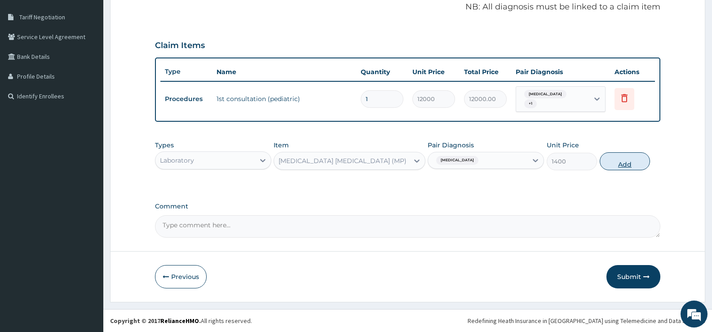
click at [625, 164] on button "Add" at bounding box center [625, 161] width 50 height 18
type input "0"
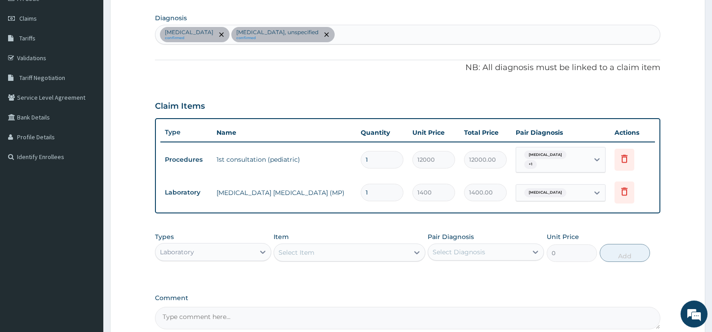
scroll to position [102, 0]
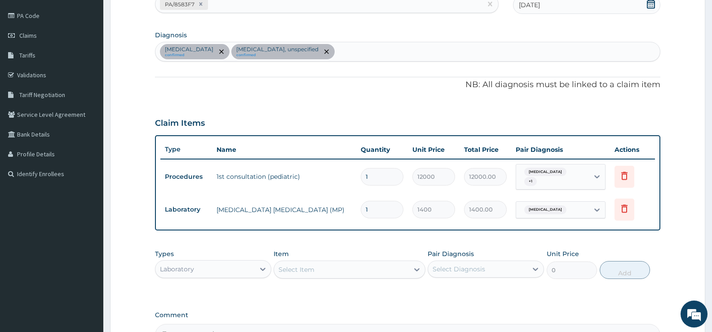
click at [340, 50] on div "Malaria, unspecified confirmed Bronchitis, unspecified confirmed" at bounding box center [407, 51] width 504 height 19
type input "tonsil"
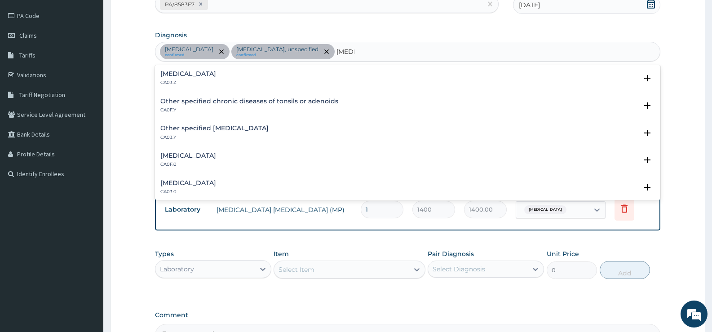
click at [216, 80] on p "CA03.Z" at bounding box center [188, 83] width 56 height 6
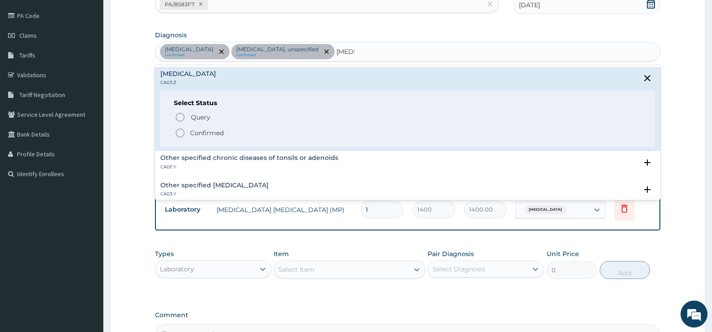
click at [180, 130] on icon "status option filled" at bounding box center [180, 133] width 11 height 11
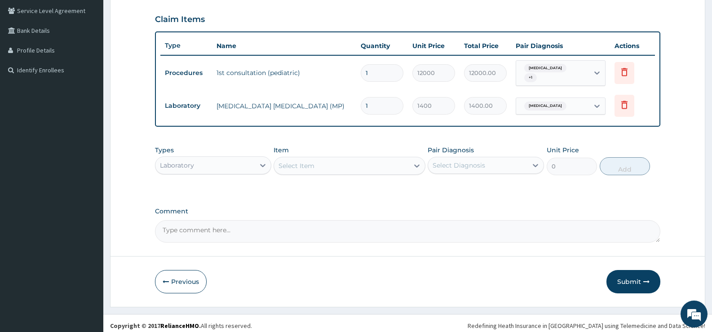
scroll to position [211, 0]
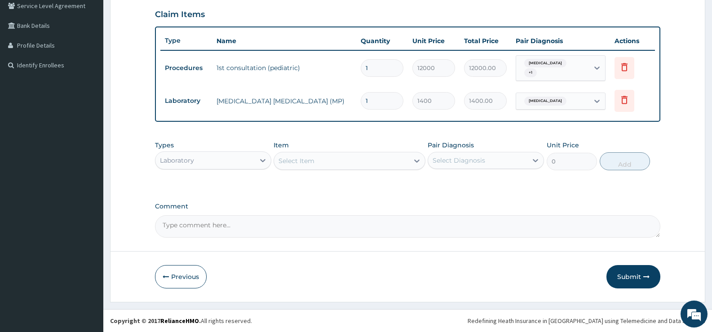
click at [251, 161] on div "Laboratory" at bounding box center [204, 160] width 99 height 14
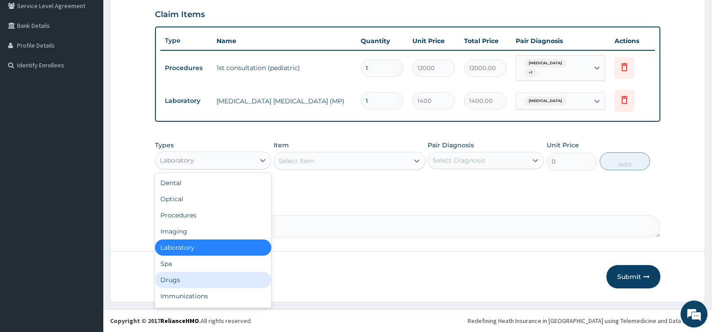
click at [173, 285] on div "Drugs" at bounding box center [213, 280] width 116 height 16
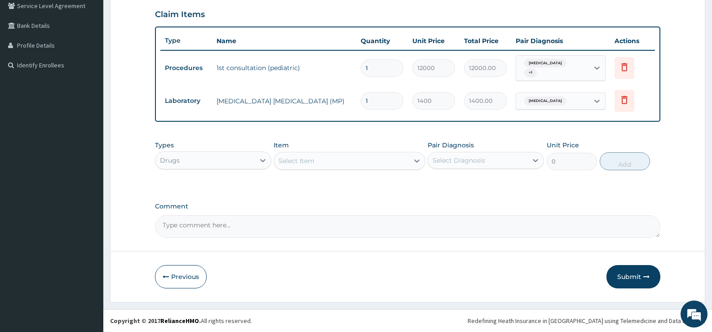
click at [374, 165] on div "Select Item" at bounding box center [341, 161] width 134 height 14
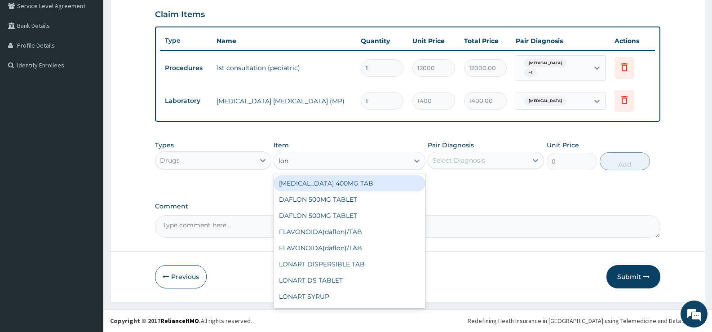
type input "lona"
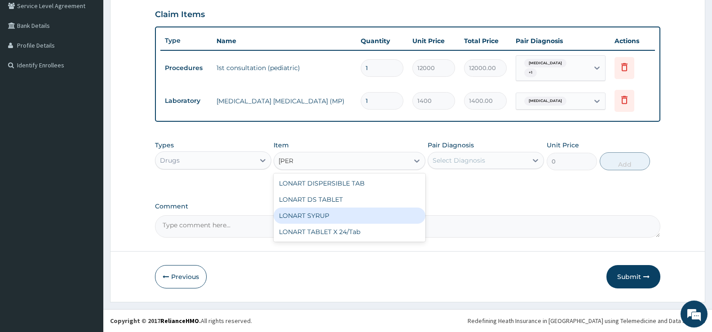
click at [324, 213] on div "LONART SYRUP" at bounding box center [349, 216] width 151 height 16
type input "1260"
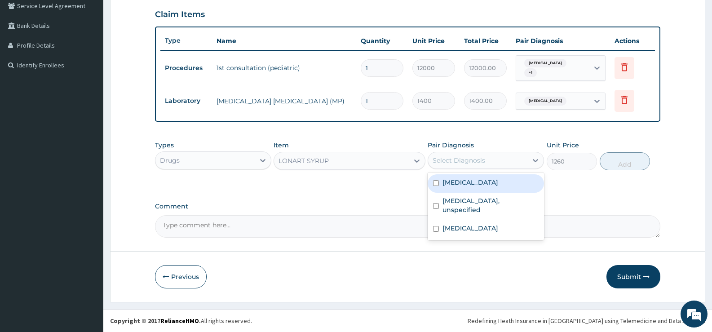
click at [461, 162] on div "Select Diagnosis" at bounding box center [459, 160] width 53 height 9
click at [435, 183] on input "checkbox" at bounding box center [436, 183] width 6 height 6
checkbox input "true"
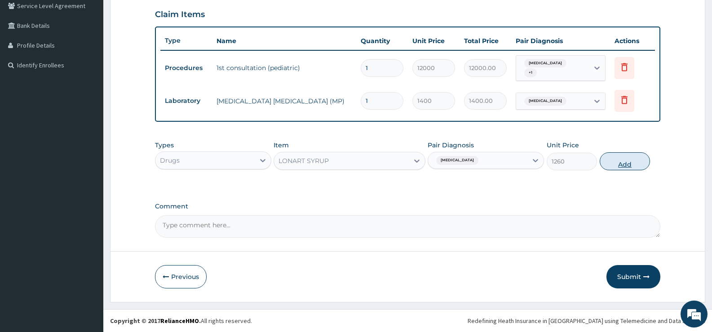
click at [622, 161] on button "Add" at bounding box center [625, 161] width 50 height 18
type input "0"
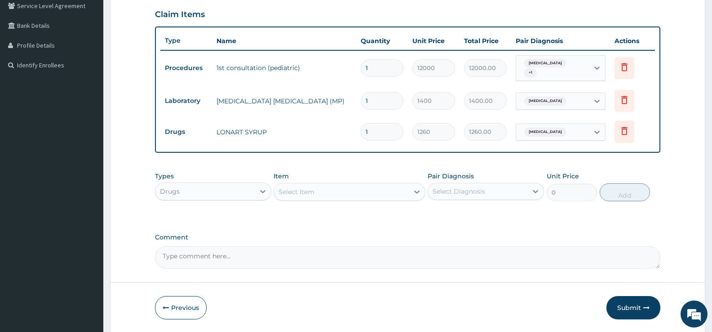
click at [300, 201] on div "Select Item" at bounding box center [349, 192] width 151 height 18
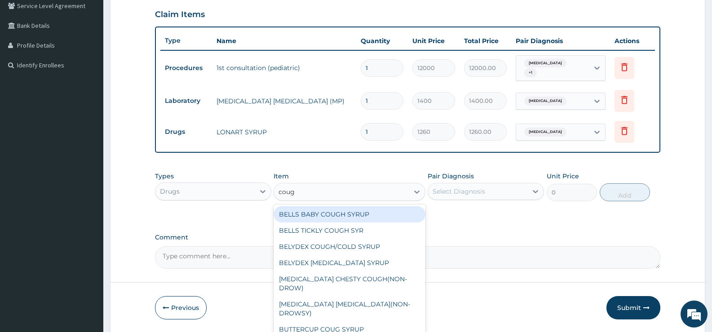
type input "cough"
click at [313, 221] on div "BELLS BABY COUGH SYRUP" at bounding box center [349, 214] width 151 height 16
type input "882"
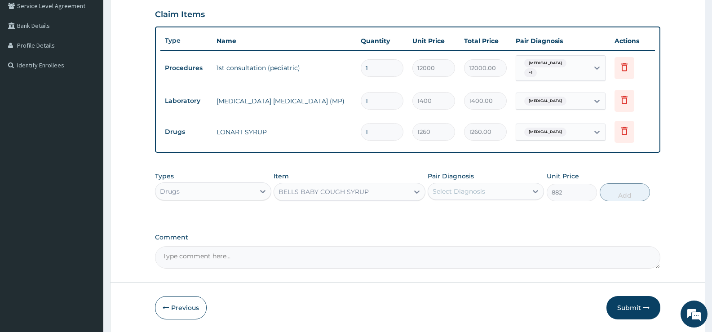
click at [489, 190] on div "Select Diagnosis" at bounding box center [477, 191] width 99 height 14
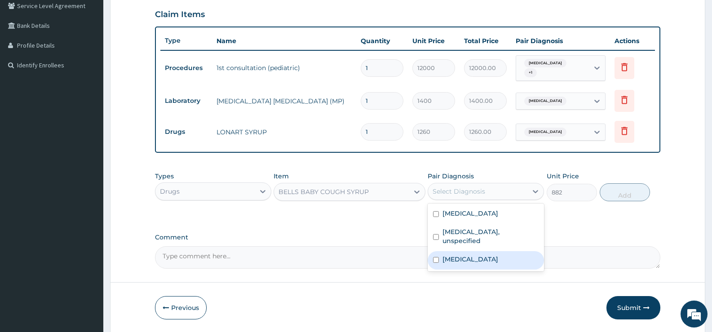
click at [434, 257] on input "checkbox" at bounding box center [436, 260] width 6 height 6
checkbox input "true"
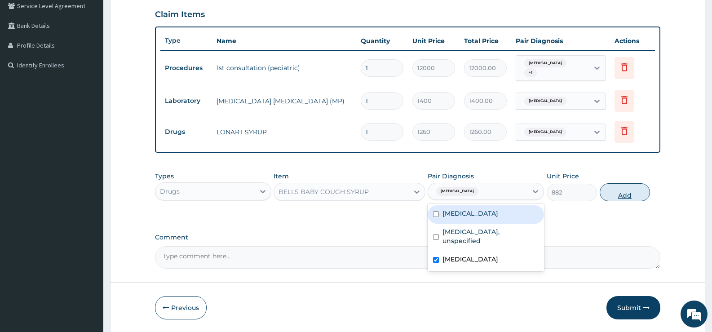
click at [623, 196] on button "Add" at bounding box center [625, 192] width 50 height 18
type input "0"
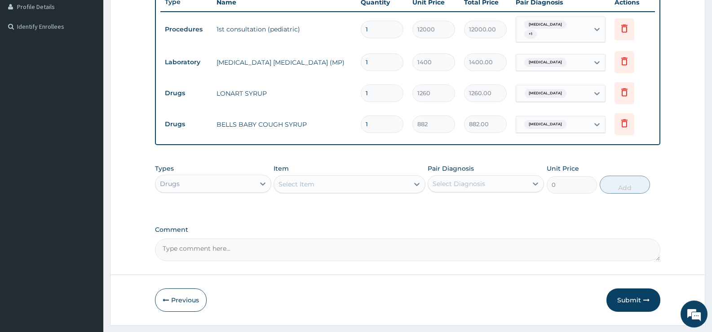
scroll to position [257, 0]
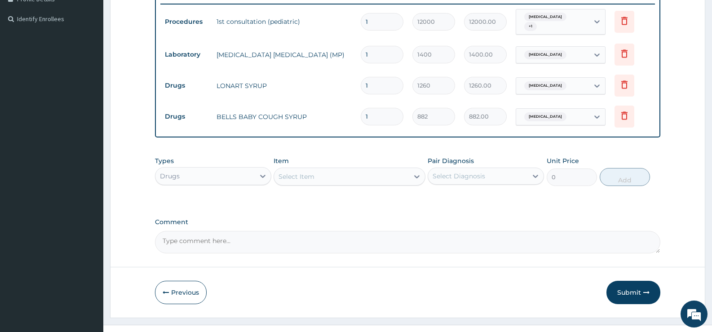
click at [294, 176] on div "Select Item" at bounding box center [297, 176] width 36 height 9
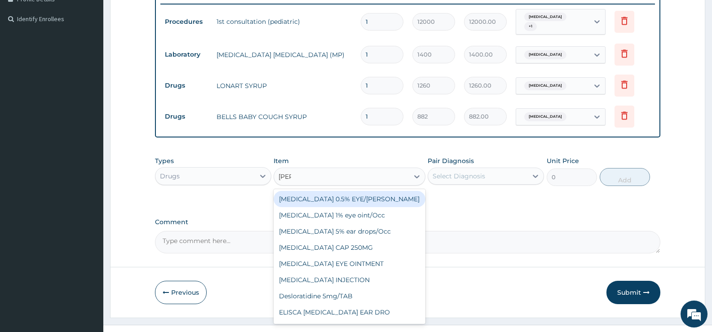
type input "lorat"
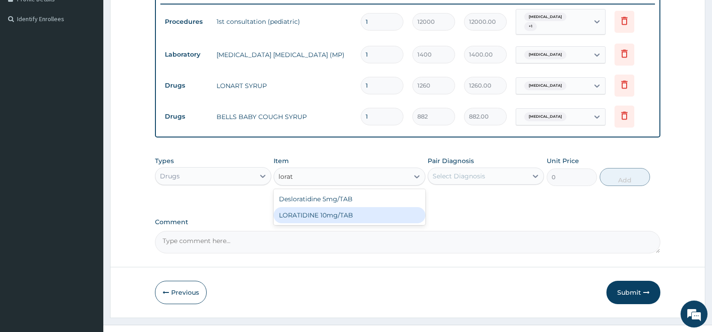
click at [297, 213] on div "LORATIDINE 10mg/TAB" at bounding box center [349, 215] width 151 height 16
type input "28"
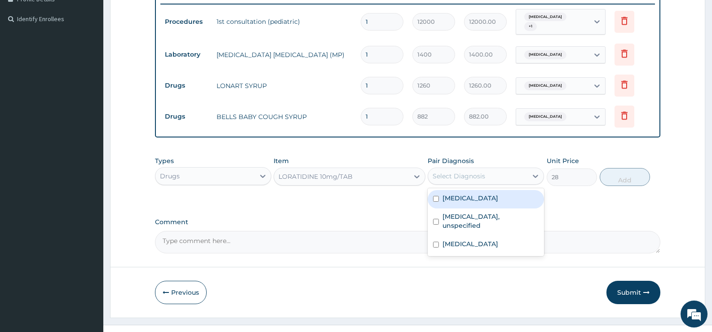
click at [466, 179] on div "Select Diagnosis" at bounding box center [459, 176] width 53 height 9
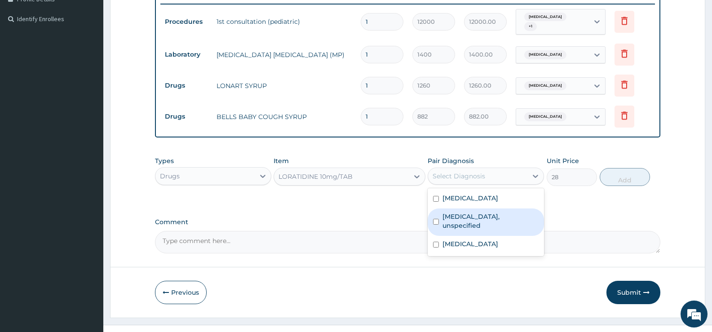
click at [436, 219] on input "checkbox" at bounding box center [436, 222] width 6 height 6
checkbox input "true"
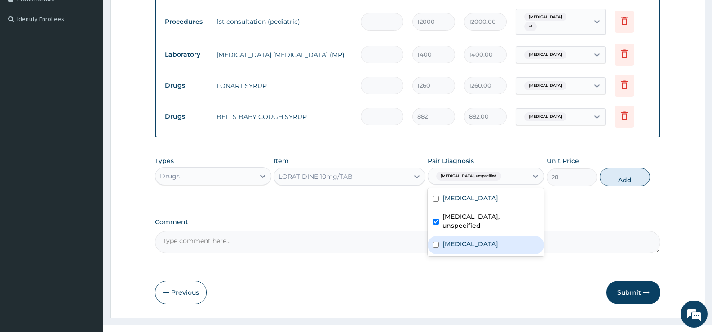
click at [434, 242] on input "checkbox" at bounding box center [436, 245] width 6 height 6
checkbox input "true"
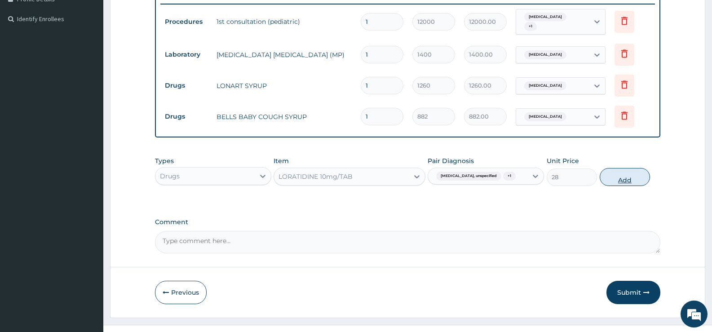
click at [628, 176] on button "Add" at bounding box center [625, 177] width 50 height 18
type input "0"
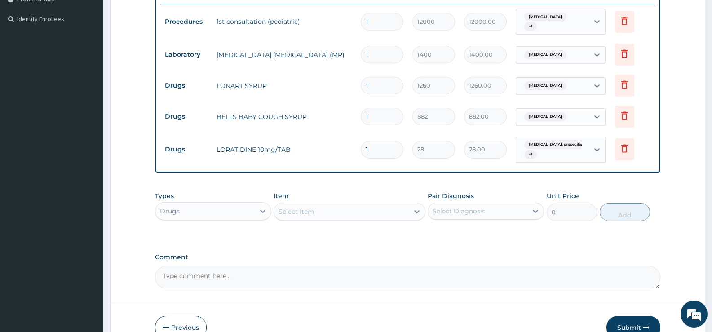
type input "0.00"
type input "5"
type input "140.00"
type input "5"
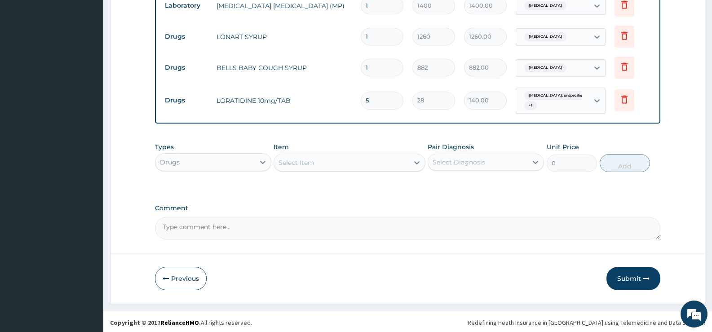
scroll to position [308, 0]
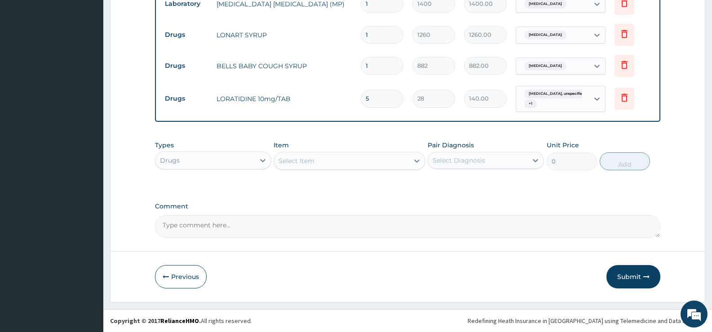
click at [305, 163] on div "Select Item" at bounding box center [297, 160] width 36 height 9
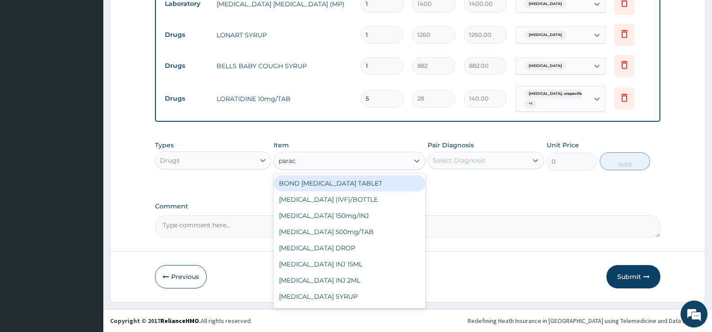
type input "parace"
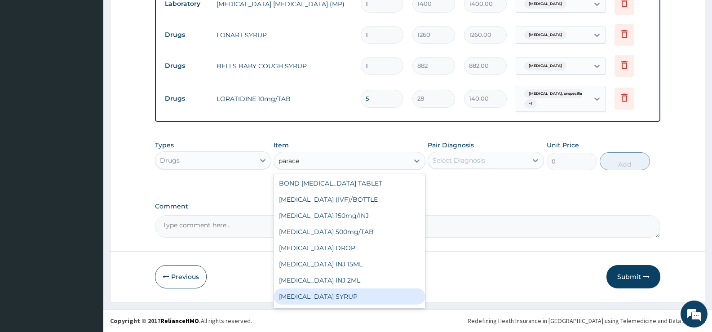
click at [327, 293] on div "PARACETAMOL SYRUP" at bounding box center [349, 296] width 151 height 16
type input "315"
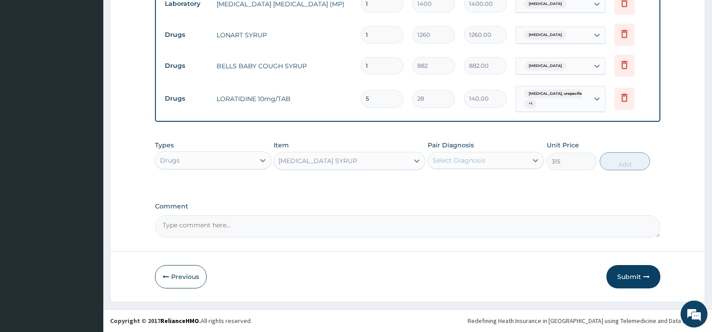
click at [478, 162] on div "Select Diagnosis" at bounding box center [459, 160] width 53 height 9
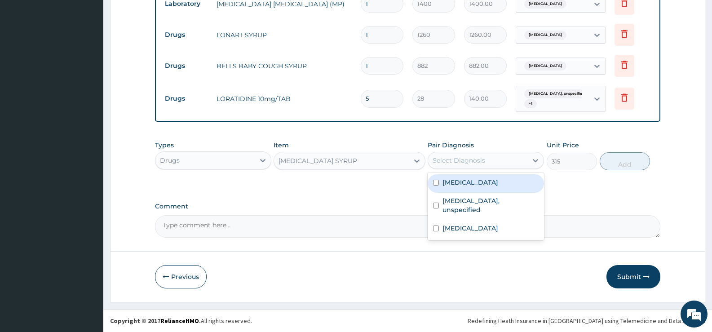
click at [435, 181] on input "checkbox" at bounding box center [436, 183] width 6 height 6
checkbox input "true"
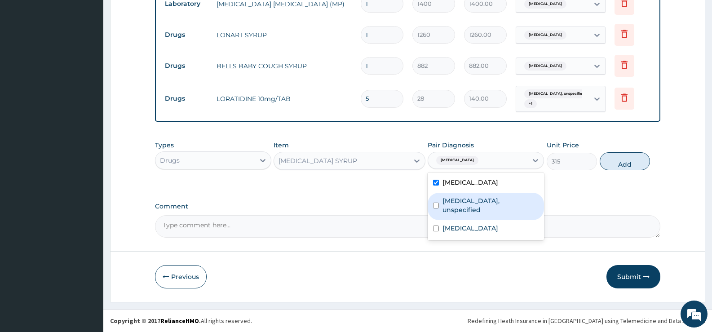
click at [434, 203] on input "checkbox" at bounding box center [436, 206] width 6 height 6
checkbox input "true"
click at [626, 162] on button "Add" at bounding box center [625, 161] width 50 height 18
type input "0"
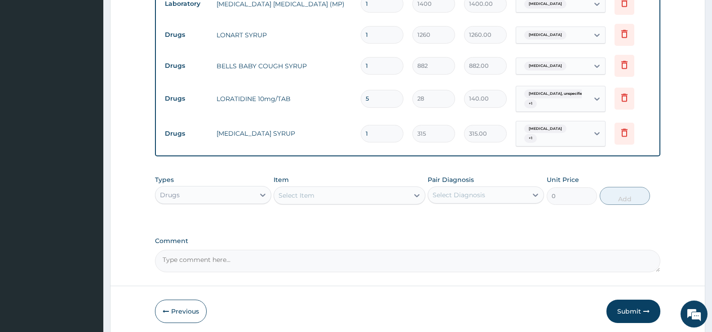
click at [315, 198] on div "Select Item" at bounding box center [341, 195] width 134 height 14
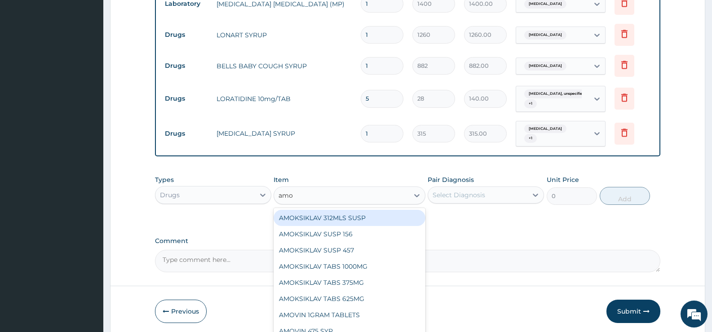
type input "amox"
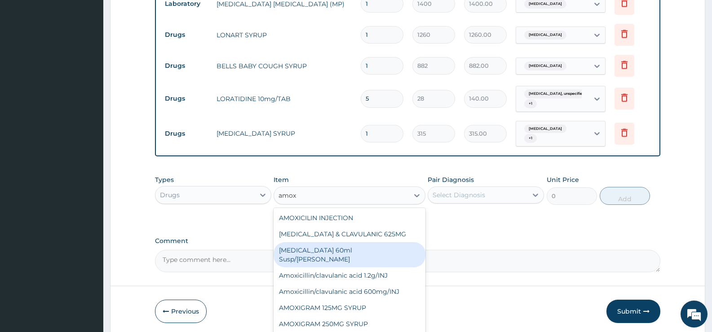
click at [347, 251] on div "Amoxicillin 60ml Susp/bott" at bounding box center [349, 254] width 151 height 25
type input "554.4"
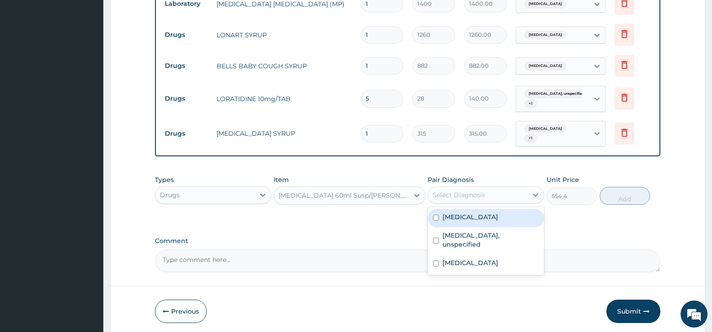
click at [473, 192] on div "Select Diagnosis" at bounding box center [459, 194] width 53 height 9
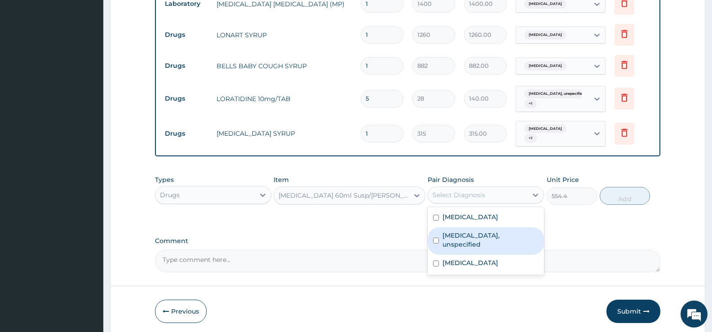
click at [434, 238] on input "checkbox" at bounding box center [436, 241] width 6 height 6
checkbox input "true"
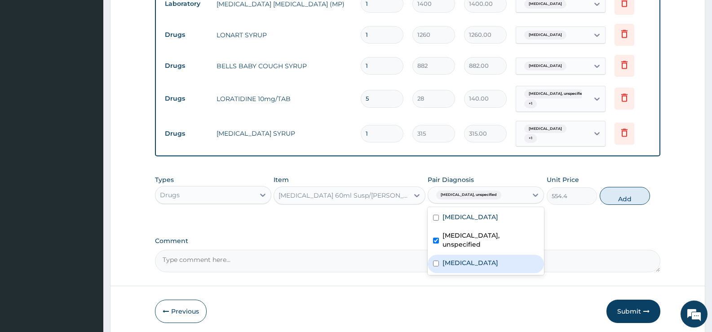
click at [435, 261] on input "checkbox" at bounding box center [436, 264] width 6 height 6
checkbox input "true"
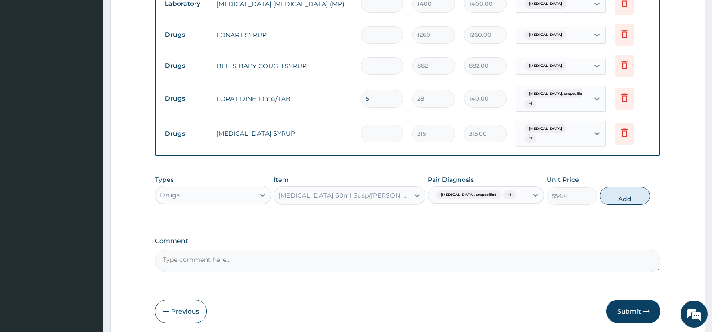
click at [618, 198] on button "Add" at bounding box center [625, 196] width 50 height 18
type input "0"
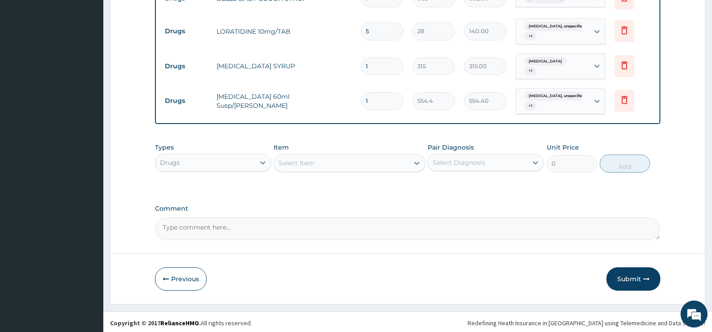
scroll to position [377, 0]
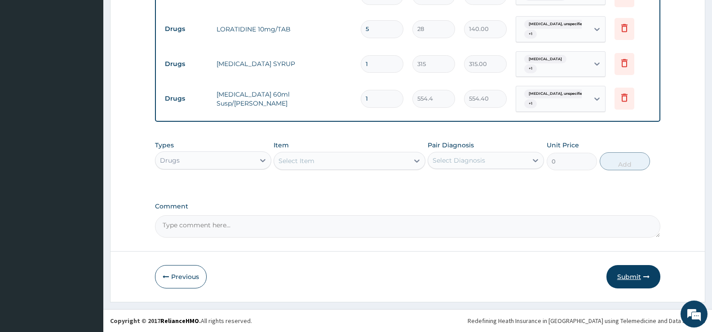
click at [624, 276] on button "Submit" at bounding box center [633, 276] width 54 height 23
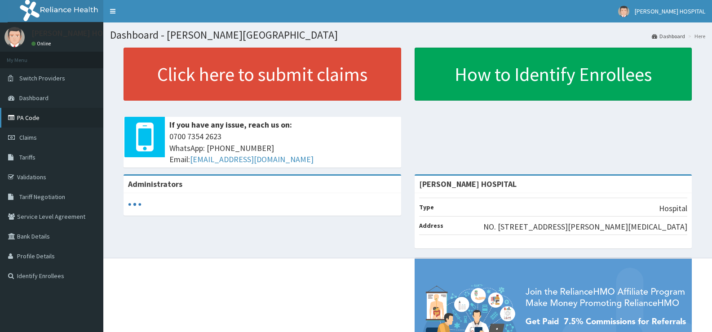
click at [31, 115] on link "PA Code" at bounding box center [51, 118] width 103 height 20
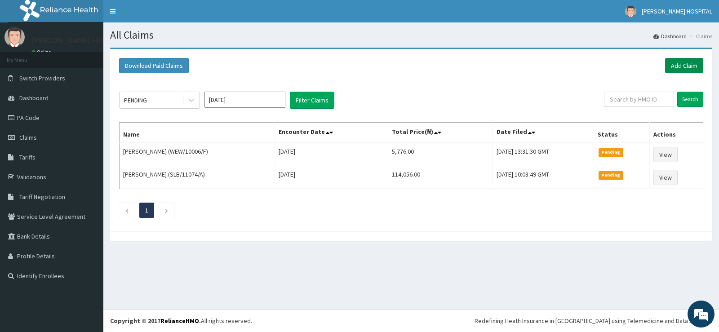
click at [688, 59] on link "Add Claim" at bounding box center [684, 65] width 38 height 15
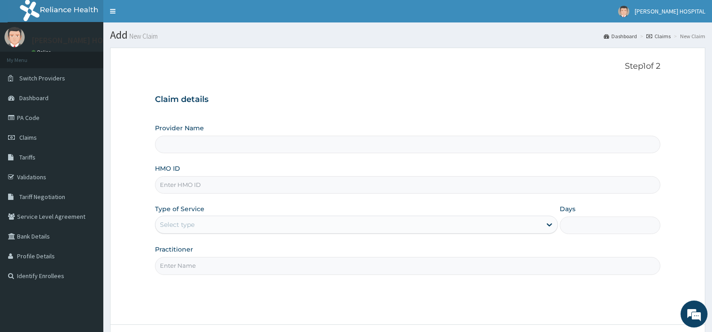
type input "[PERSON_NAME] HOSPITAL"
click at [341, 190] on input "HMO ID" at bounding box center [407, 185] width 505 height 18
paste input "GSV/10028/E"
type input "GSV/10028/E"
click at [278, 222] on div "Select type" at bounding box center [347, 224] width 385 height 14
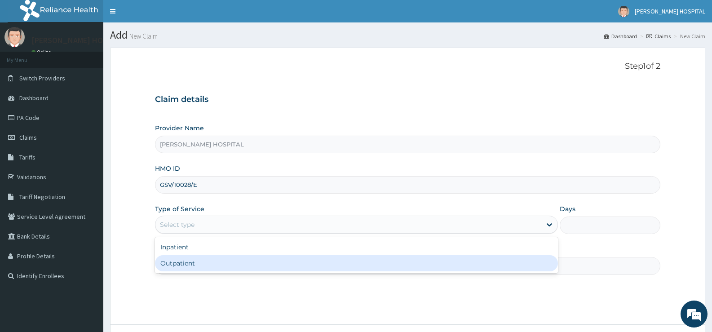
click at [260, 259] on div "Outpatient" at bounding box center [356, 263] width 402 height 16
type input "1"
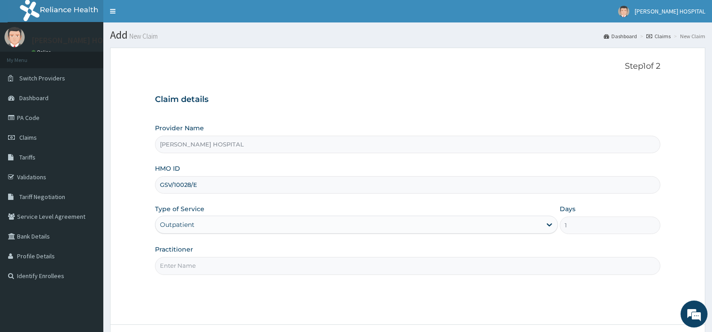
click at [219, 268] on input "Practitioner" at bounding box center [407, 266] width 505 height 18
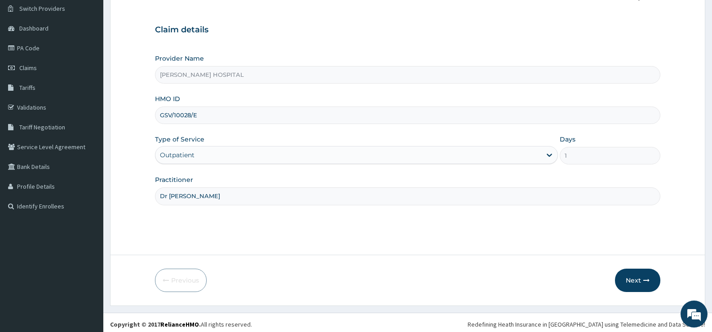
scroll to position [73, 0]
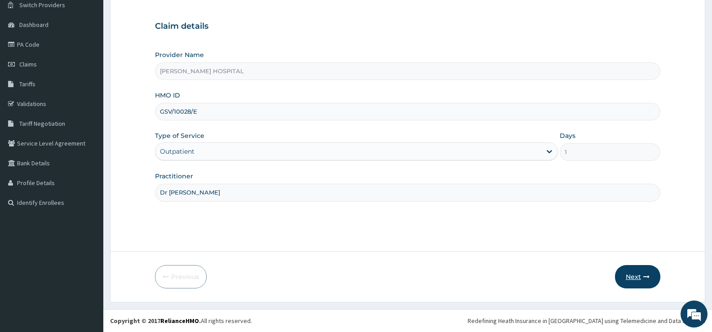
type input "Dr [PERSON_NAME]"
click at [633, 275] on button "Next" at bounding box center [637, 276] width 45 height 23
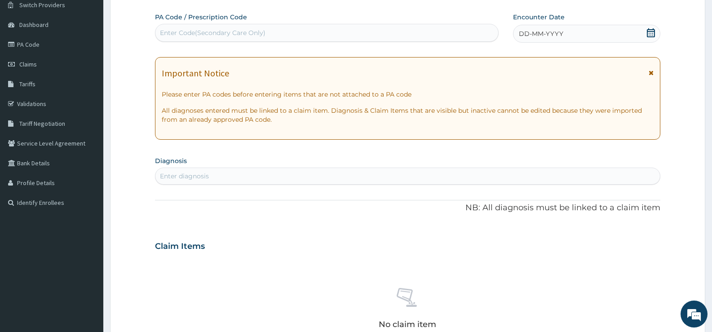
click at [227, 33] on div "Enter Code(Secondary Care Only)" at bounding box center [213, 32] width 106 height 9
paste input "PA/99E32A"
type input "PA/99E32A"
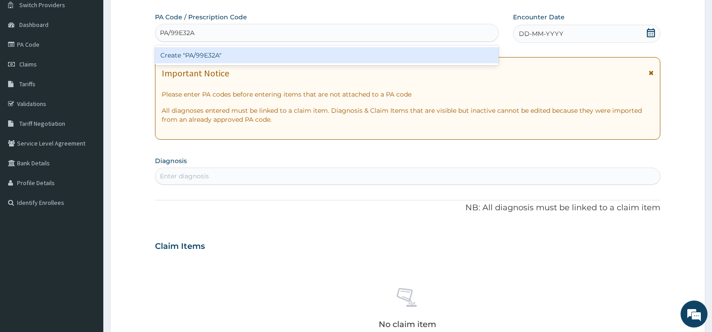
click at [220, 54] on div "Create "PA/99E32A"" at bounding box center [327, 55] width 344 height 16
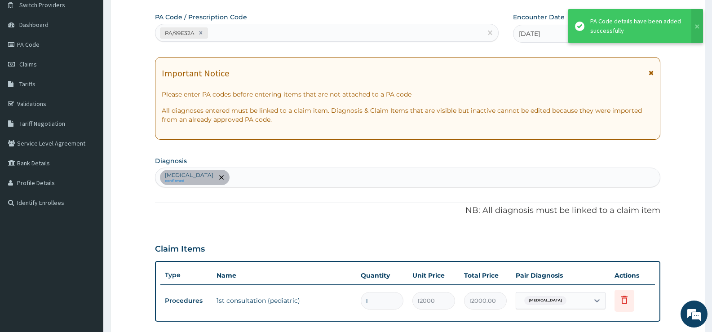
click at [650, 71] on icon at bounding box center [651, 73] width 5 height 6
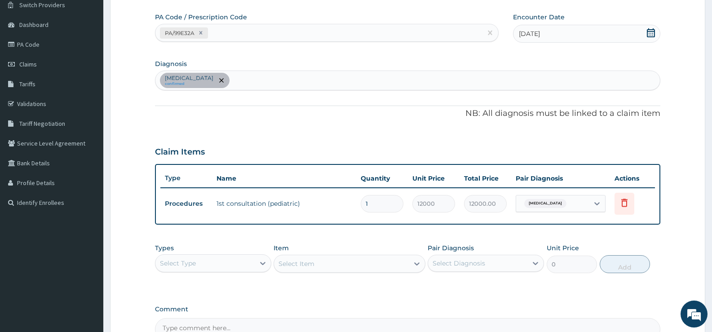
click at [300, 82] on div "[MEDICAL_DATA] confirmed" at bounding box center [407, 80] width 504 height 19
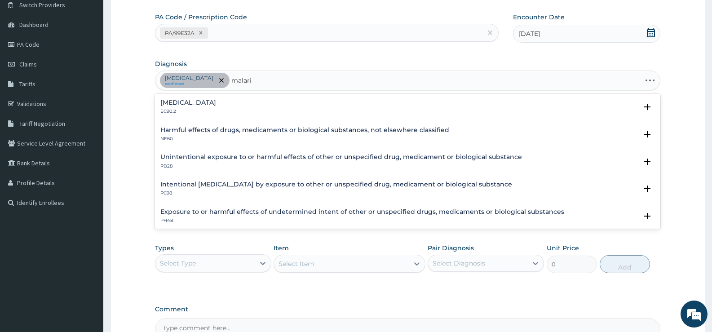
type input "[MEDICAL_DATA]"
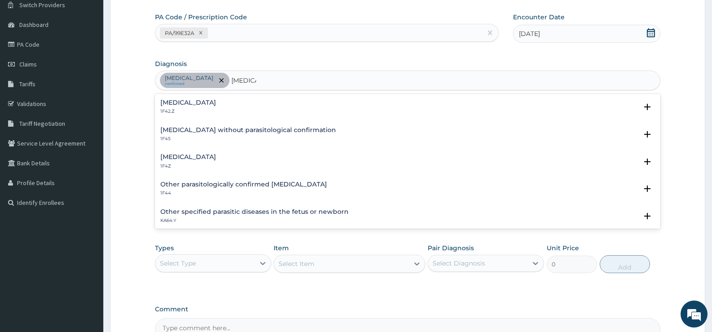
click at [215, 159] on h4 "[MEDICAL_DATA]" at bounding box center [188, 157] width 56 height 7
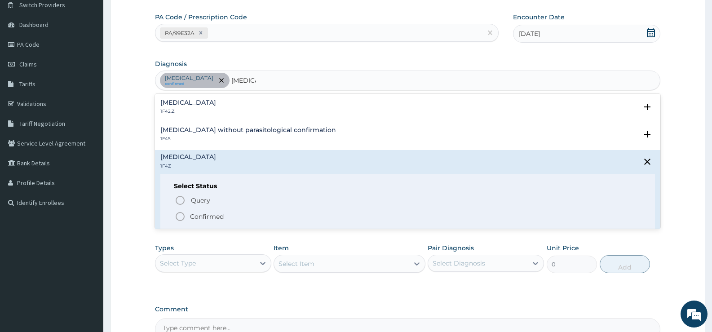
click at [181, 215] on icon "status option filled" at bounding box center [180, 216] width 11 height 11
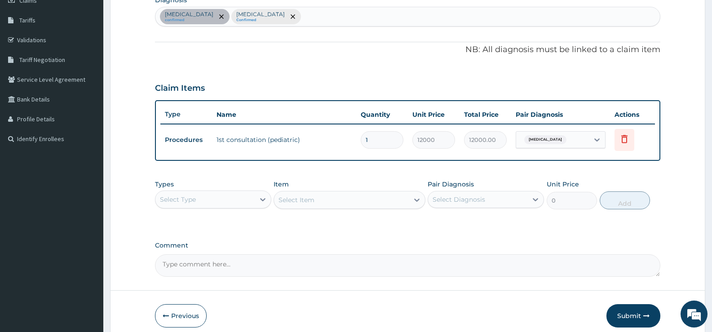
scroll to position [176, 0]
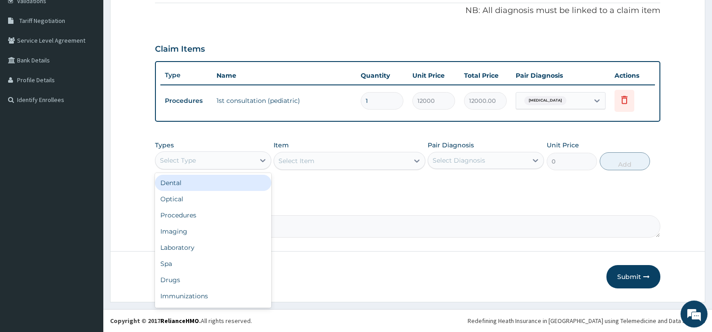
click at [223, 152] on div "Select Type" at bounding box center [213, 160] width 116 height 18
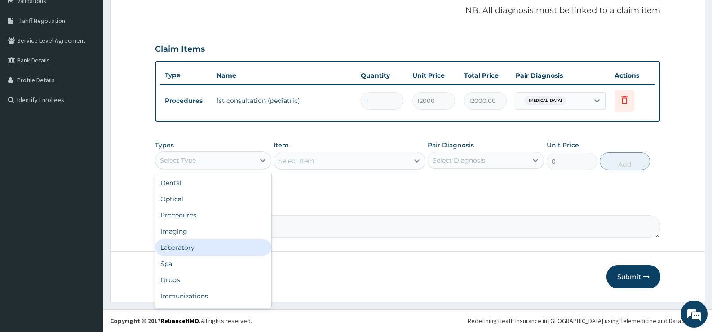
click at [193, 248] on div "Laboratory" at bounding box center [213, 247] width 116 height 16
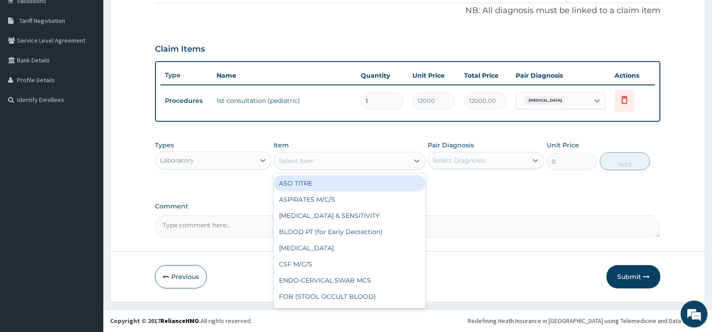
click at [377, 167] on div "Select Item" at bounding box center [341, 161] width 134 height 14
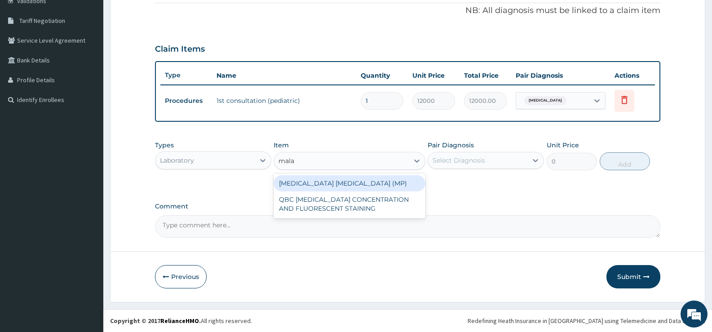
type input "malar"
click at [360, 180] on div "MALARIA PARASITE (MP)" at bounding box center [349, 183] width 151 height 16
type input "1400"
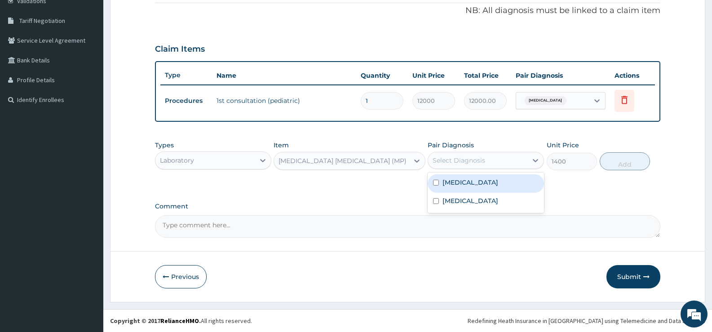
click at [468, 165] on div "Select Diagnosis" at bounding box center [477, 160] width 99 height 14
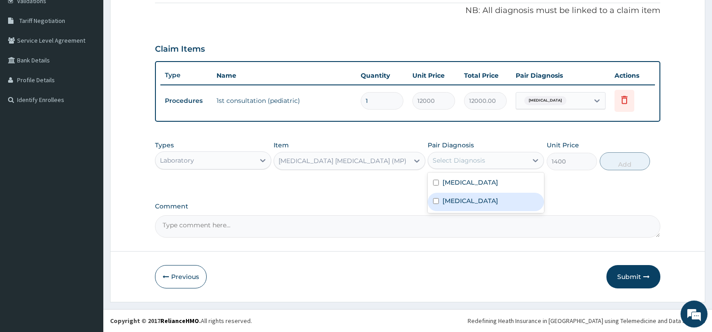
click at [435, 199] on input "checkbox" at bounding box center [436, 201] width 6 height 6
checkbox input "true"
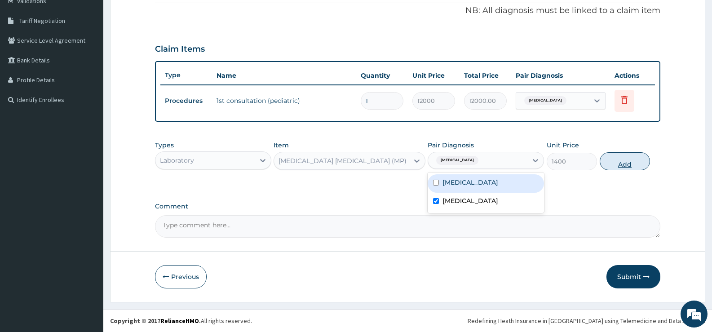
click at [632, 165] on button "Add" at bounding box center [625, 161] width 50 height 18
type input "0"
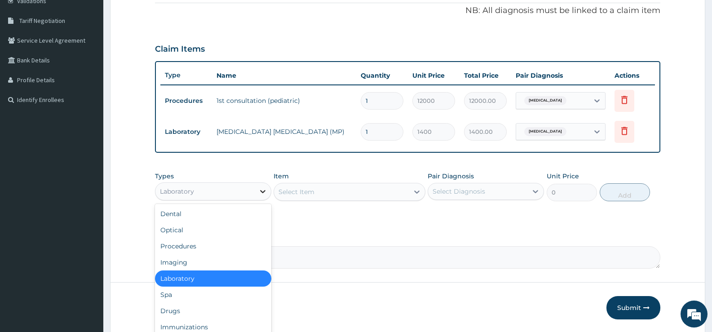
click at [255, 187] on div at bounding box center [263, 191] width 16 height 16
click at [182, 307] on div "Drugs" at bounding box center [213, 311] width 116 height 16
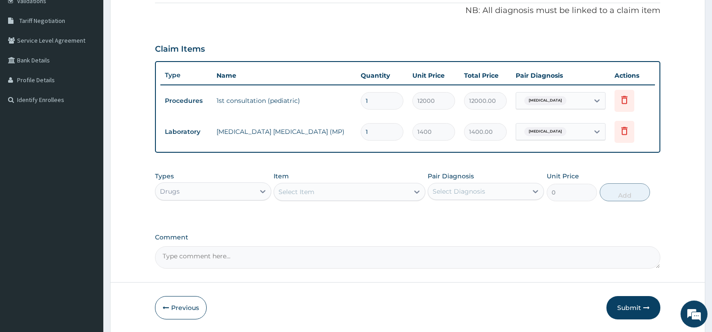
click at [405, 193] on div "Select Item" at bounding box center [341, 192] width 134 height 14
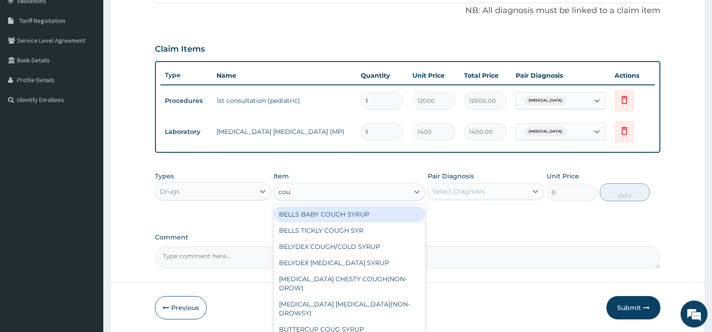
type input "coug"
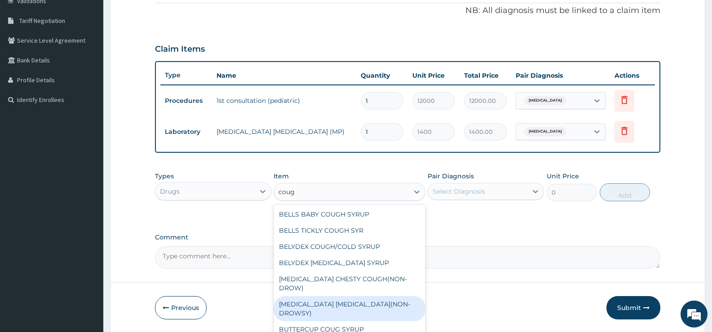
click at [345, 296] on div "BENYLIN DRY COUGH(NON-DROWSY)" at bounding box center [349, 308] width 151 height 25
type input "1701"
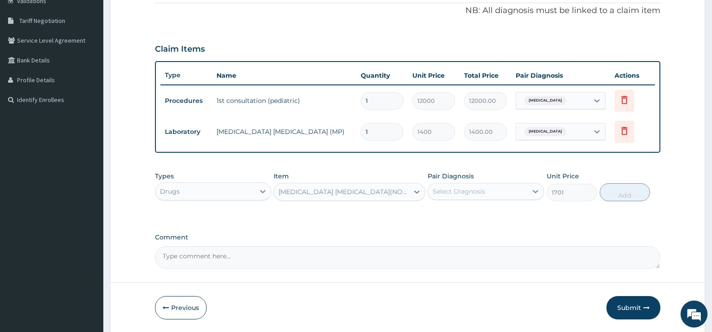
click at [492, 190] on div "Select Diagnosis" at bounding box center [477, 191] width 99 height 14
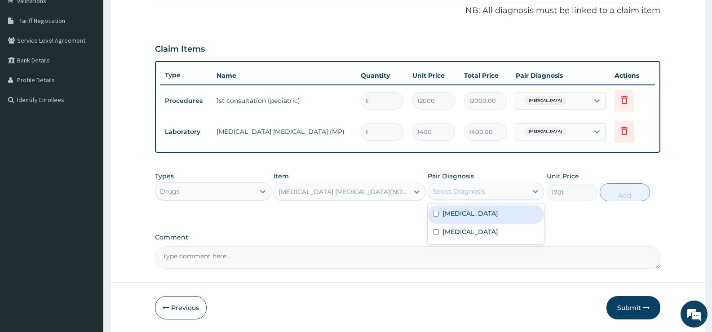
click at [438, 215] on input "checkbox" at bounding box center [436, 214] width 6 height 6
checkbox input "true"
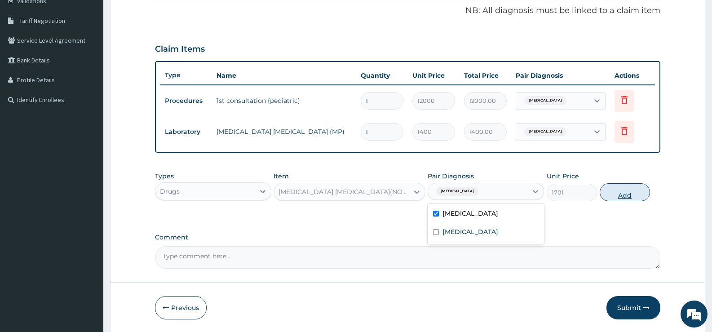
click at [616, 198] on button "Add" at bounding box center [625, 192] width 50 height 18
type input "0"
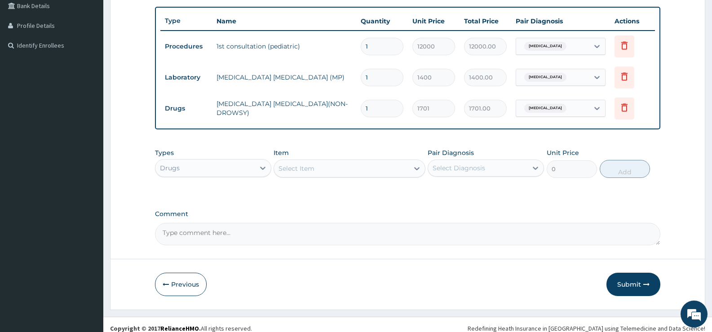
scroll to position [238, 0]
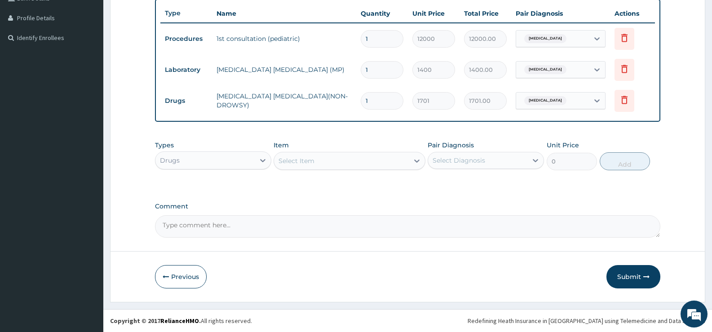
click at [352, 161] on div "Select Item" at bounding box center [341, 161] width 134 height 14
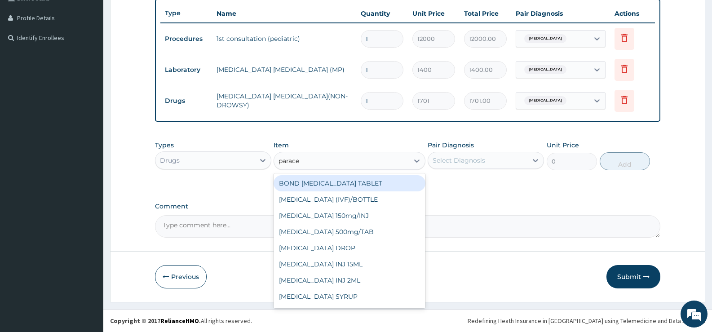
type input "paracet"
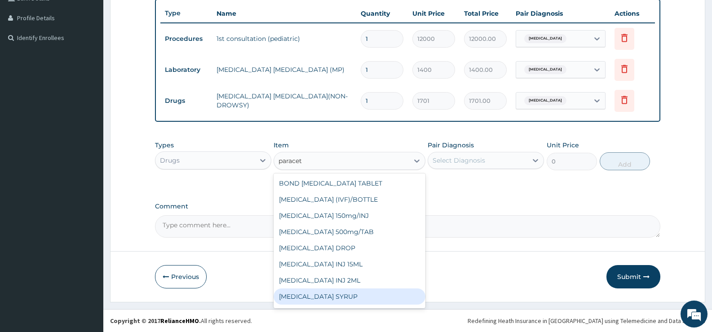
click at [314, 298] on div "PARACETAMOL SYRUP" at bounding box center [349, 296] width 151 height 16
type input "315"
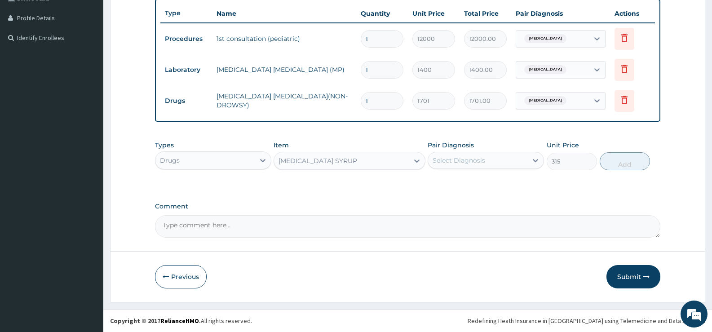
click at [486, 161] on div "Select Diagnosis" at bounding box center [477, 160] width 99 height 14
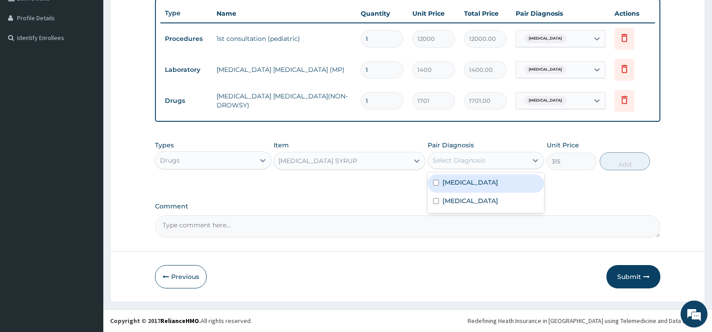
click at [436, 181] on input "checkbox" at bounding box center [436, 183] width 6 height 6
checkbox input "true"
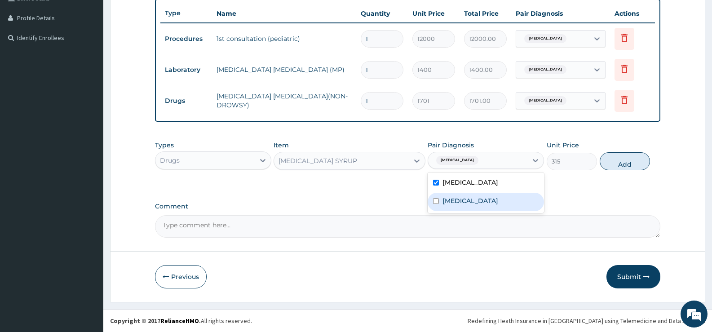
click at [435, 199] on input "checkbox" at bounding box center [436, 201] width 6 height 6
checkbox input "true"
click at [628, 162] on button "Add" at bounding box center [625, 161] width 50 height 18
type input "0"
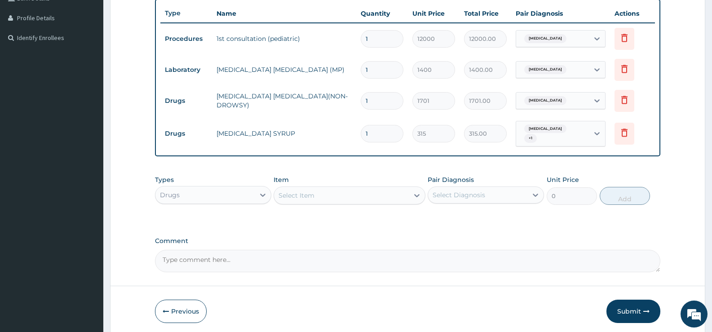
click at [305, 195] on div "Select Item" at bounding box center [297, 195] width 36 height 9
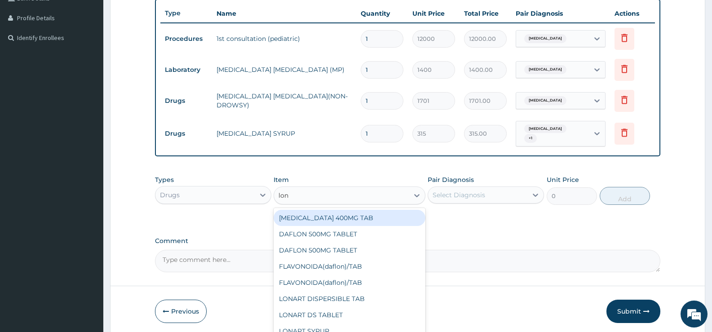
type input "lona"
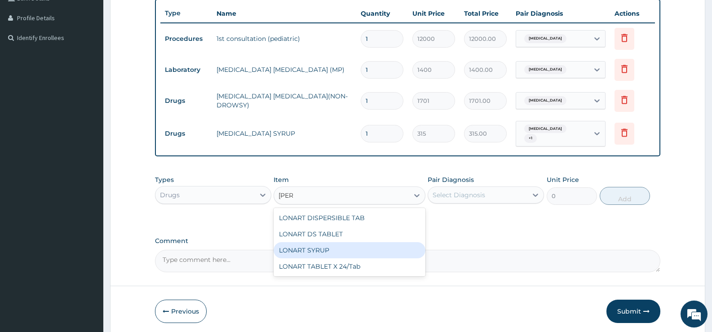
click at [299, 249] on div "LONART SYRUP" at bounding box center [349, 250] width 151 height 16
type input "1260"
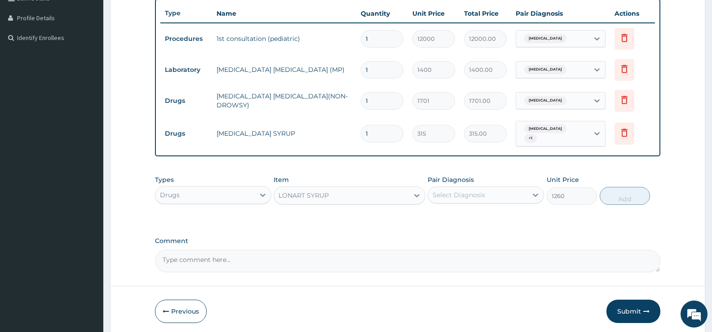
click at [471, 197] on div "Select Diagnosis" at bounding box center [459, 194] width 53 height 9
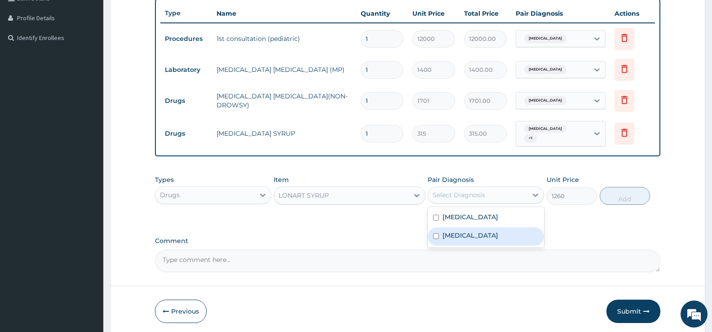
click at [435, 235] on input "checkbox" at bounding box center [436, 236] width 6 height 6
checkbox input "true"
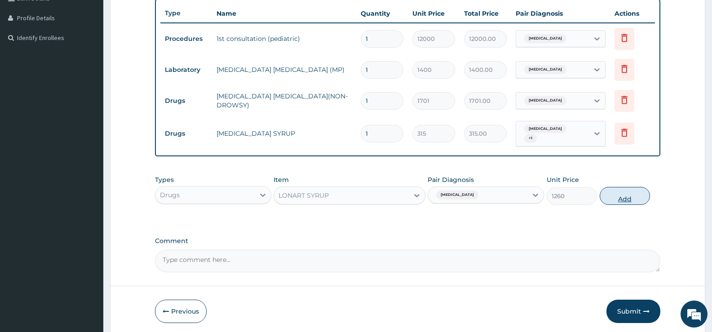
click at [627, 196] on button "Add" at bounding box center [625, 196] width 50 height 18
type input "0"
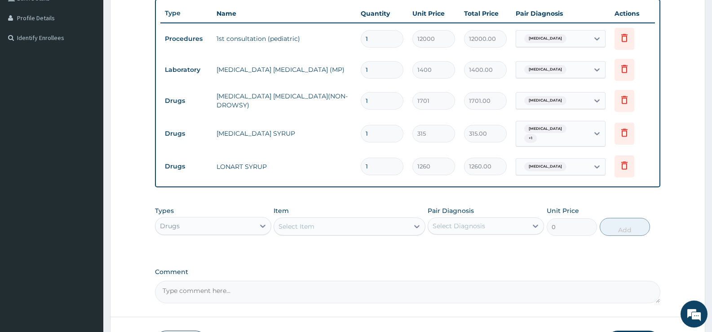
click at [312, 225] on div "Select Item" at bounding box center [297, 226] width 36 height 9
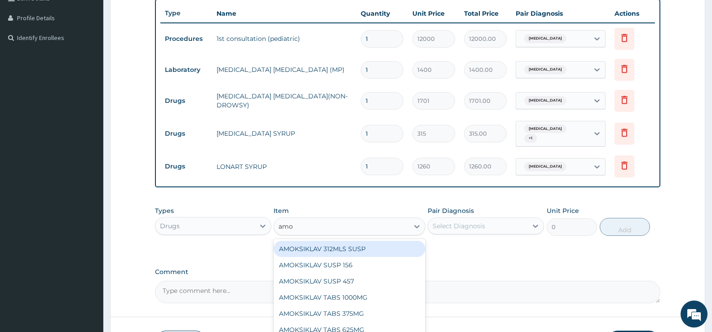
type input "amox"
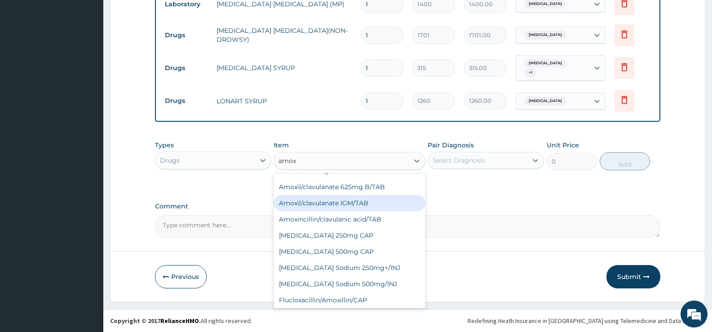
scroll to position [225, 0]
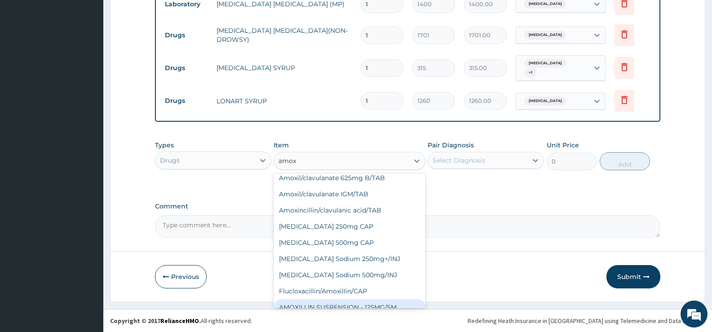
click at [333, 300] on div "AMOXILLIN SUSPENSION - 125MG/5M" at bounding box center [349, 307] width 151 height 16
type input "1500"
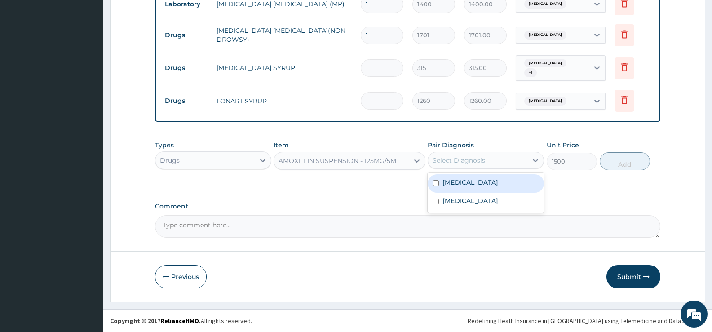
click at [469, 164] on div "Select Diagnosis" at bounding box center [459, 160] width 53 height 9
click at [434, 184] on input "checkbox" at bounding box center [436, 183] width 6 height 6
checkbox input "true"
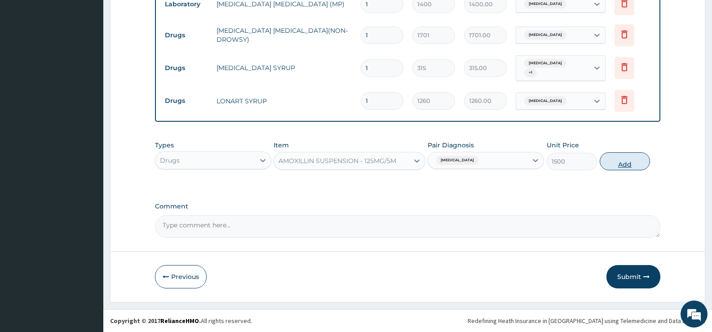
click at [624, 166] on button "Add" at bounding box center [625, 161] width 50 height 18
type input "0"
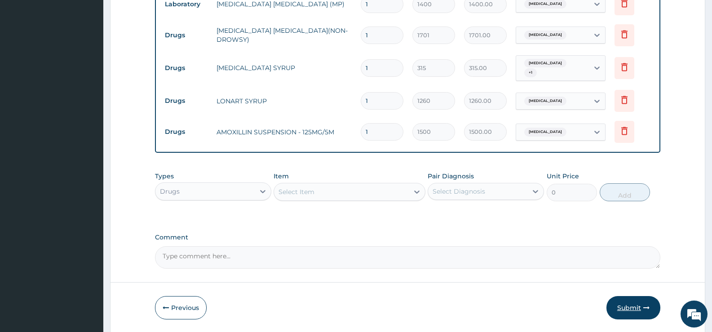
click at [626, 305] on button "Submit" at bounding box center [633, 307] width 54 height 23
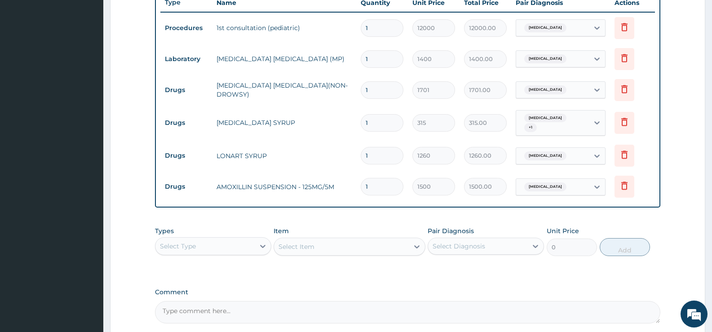
scroll to position [432, 0]
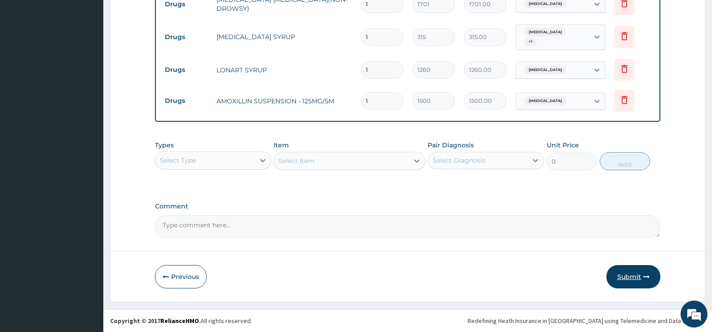
click at [627, 274] on button "Submit" at bounding box center [633, 276] width 54 height 23
